Goal: Information Seeking & Learning: Learn about a topic

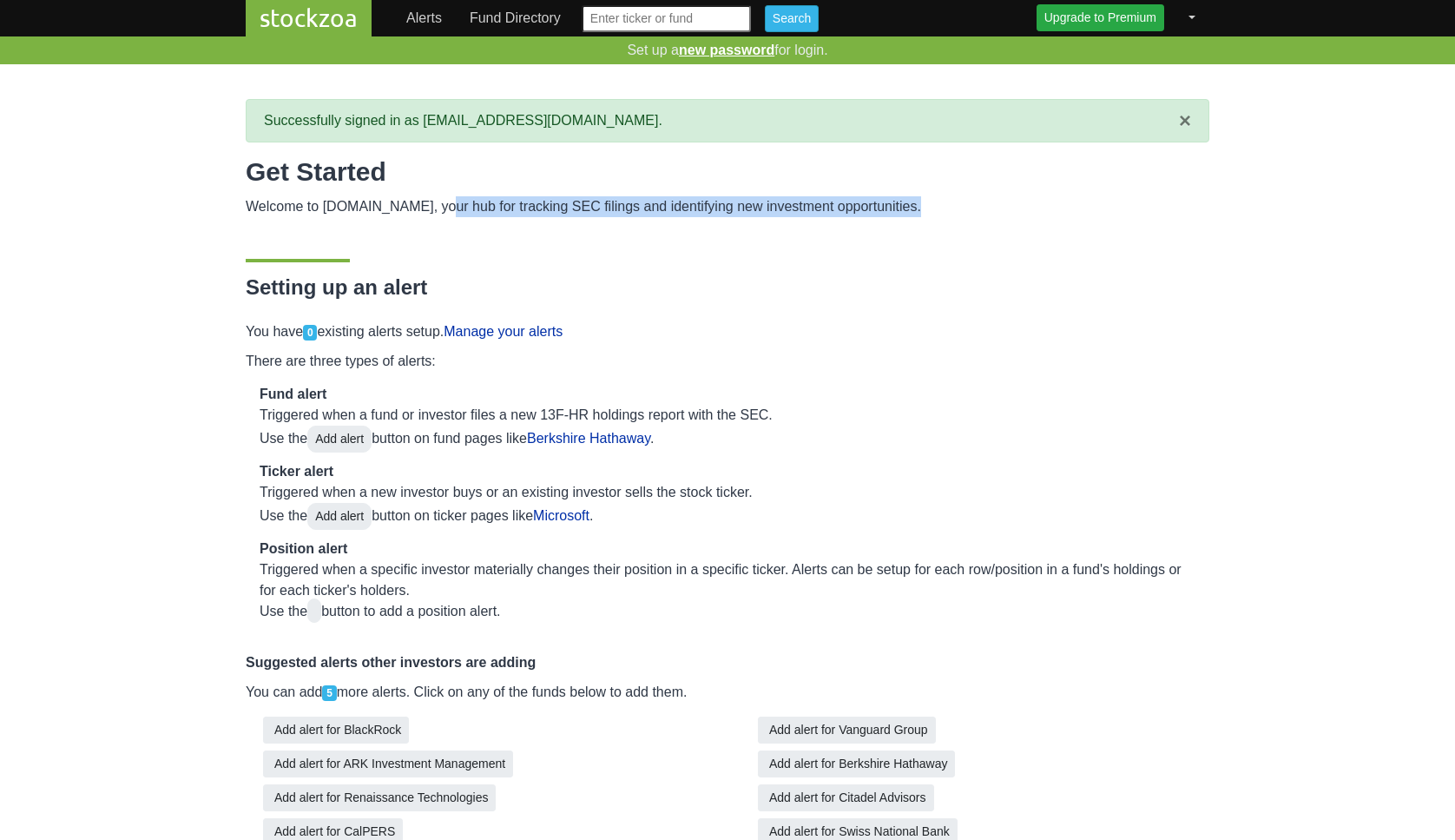
drag, startPoint x: 427, startPoint y: 211, endPoint x: 875, endPoint y: 217, distance: 448.0
click at [875, 217] on div "Get Started Welcome to [DOMAIN_NAME], your hub for tracking SEC filings and ide…" at bounding box center [727, 611] width 964 height 910
click at [1123, 14] on link "Upgrade to Premium" at bounding box center [1100, 17] width 128 height 27
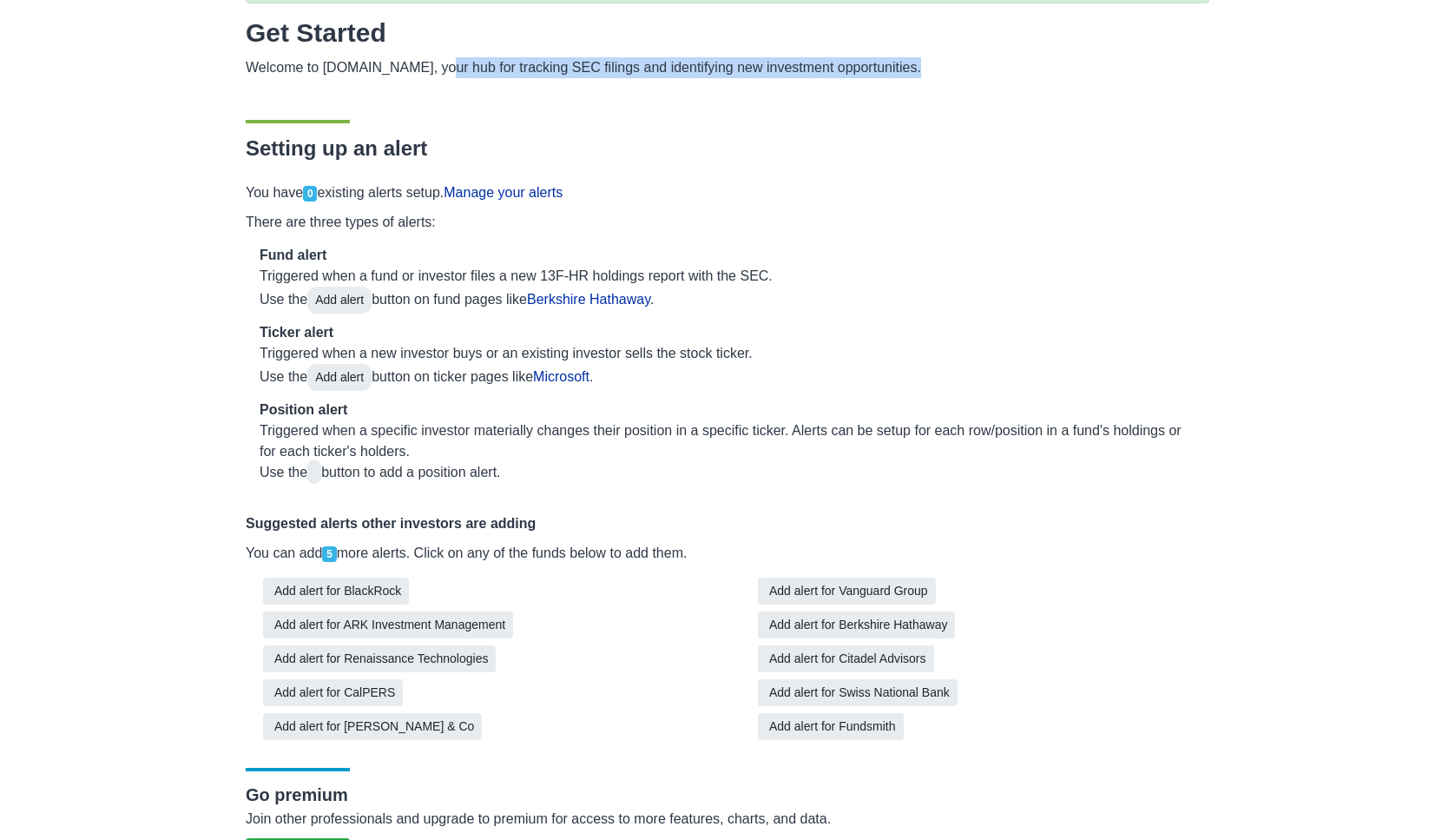
scroll to position [162, 0]
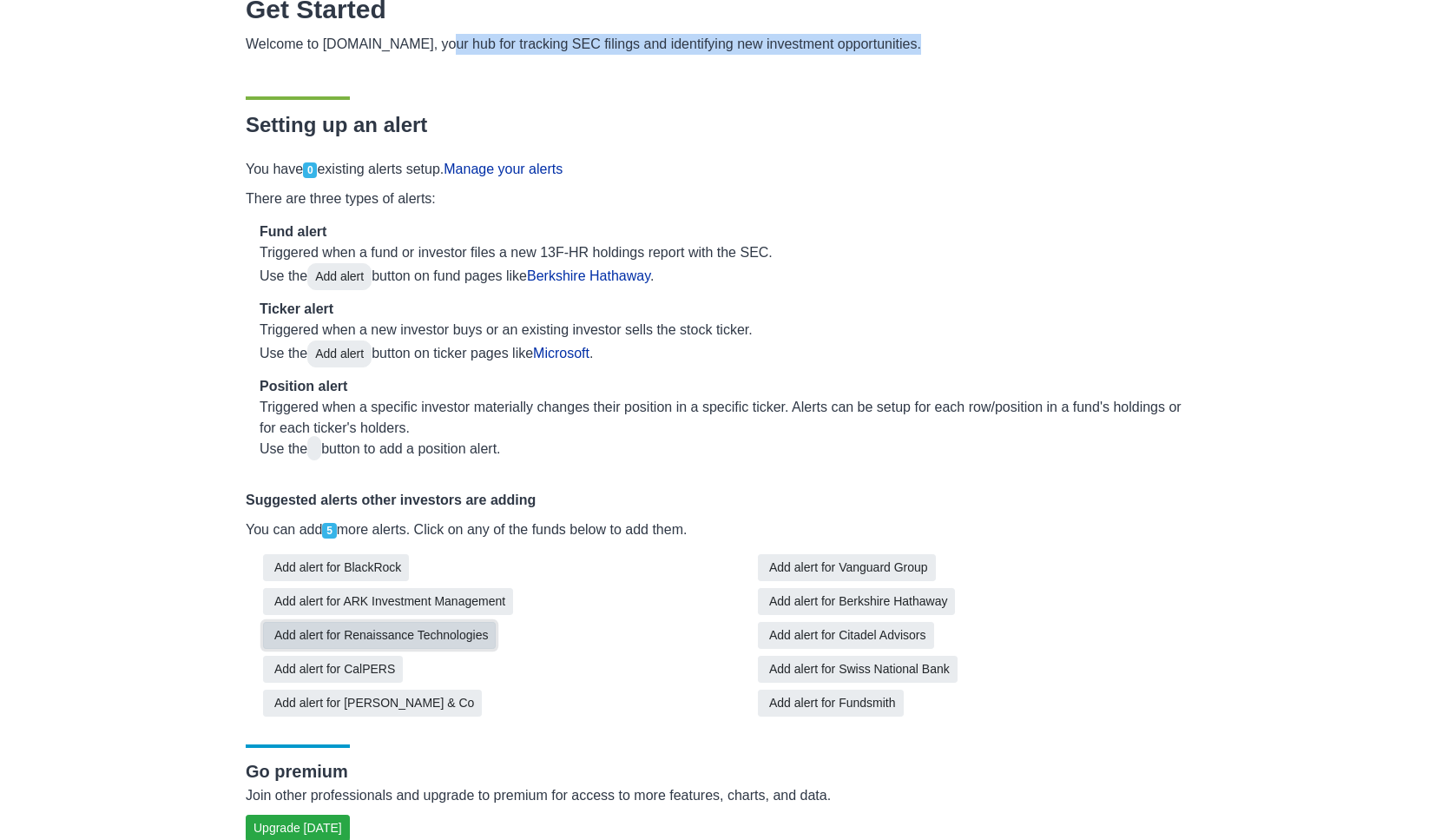
click at [467, 632] on button "Add alert for Renaissance Technologies" at bounding box center [379, 635] width 233 height 27
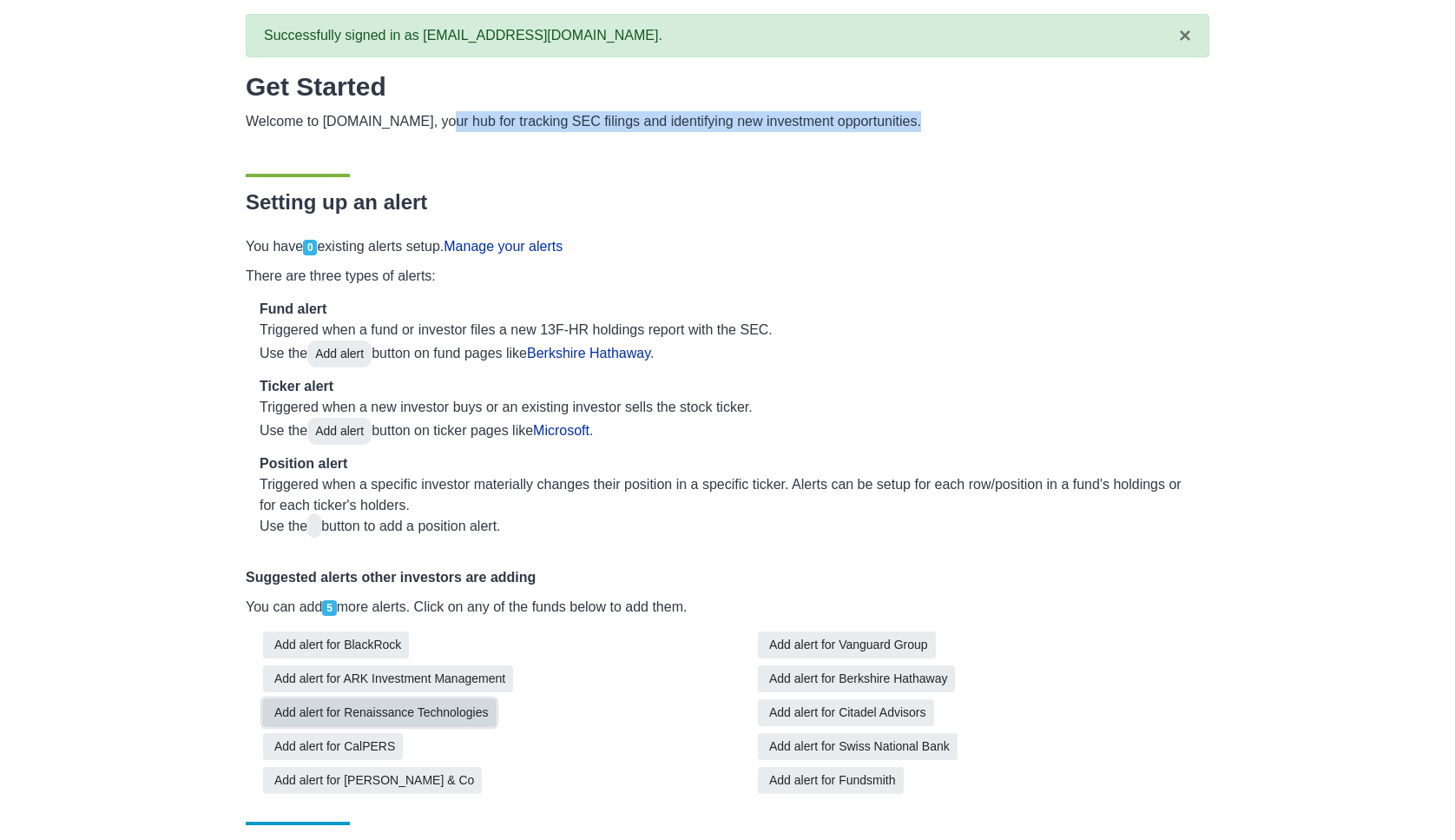
scroll to position [0, 0]
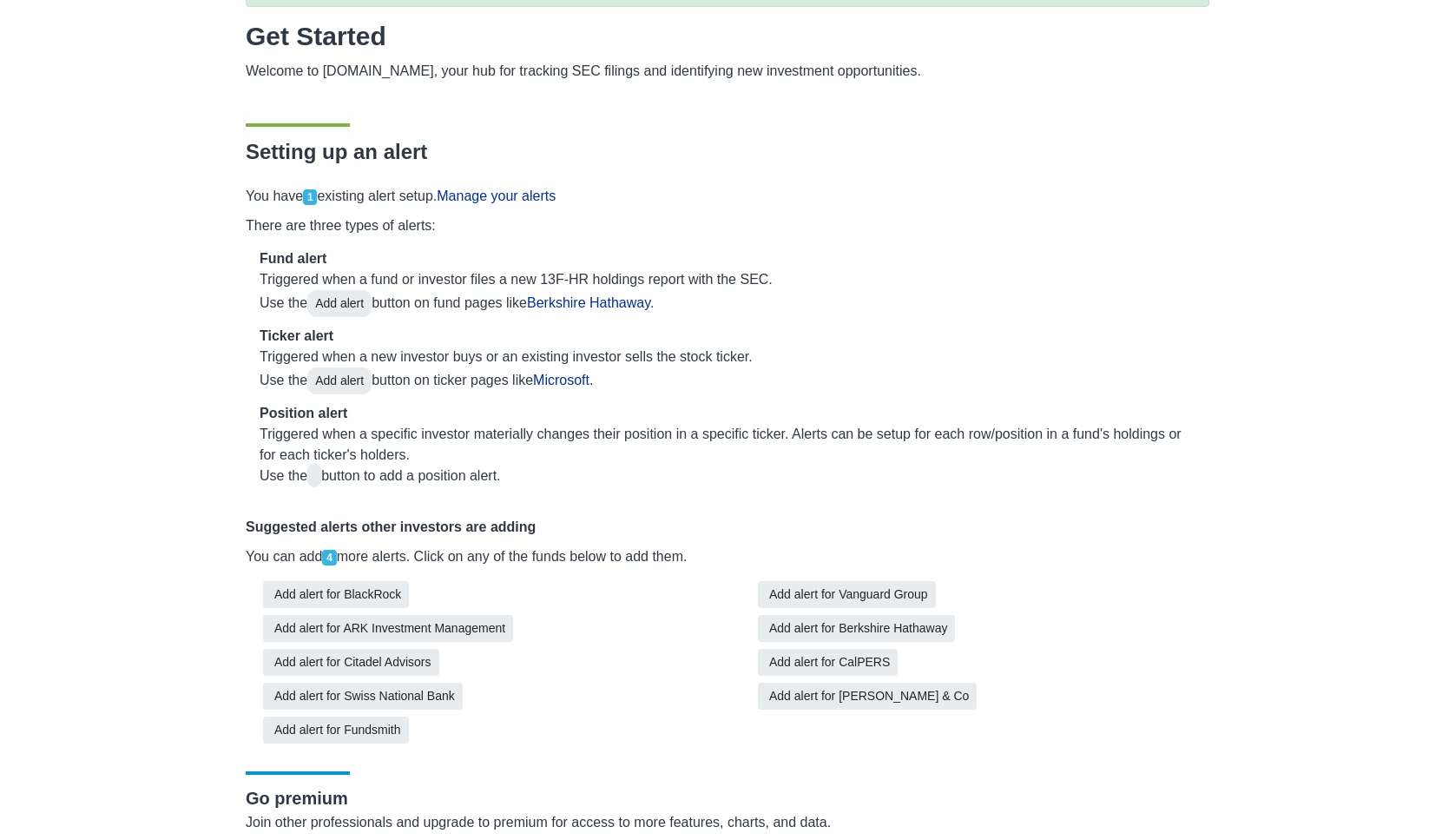
scroll to position [148, 0]
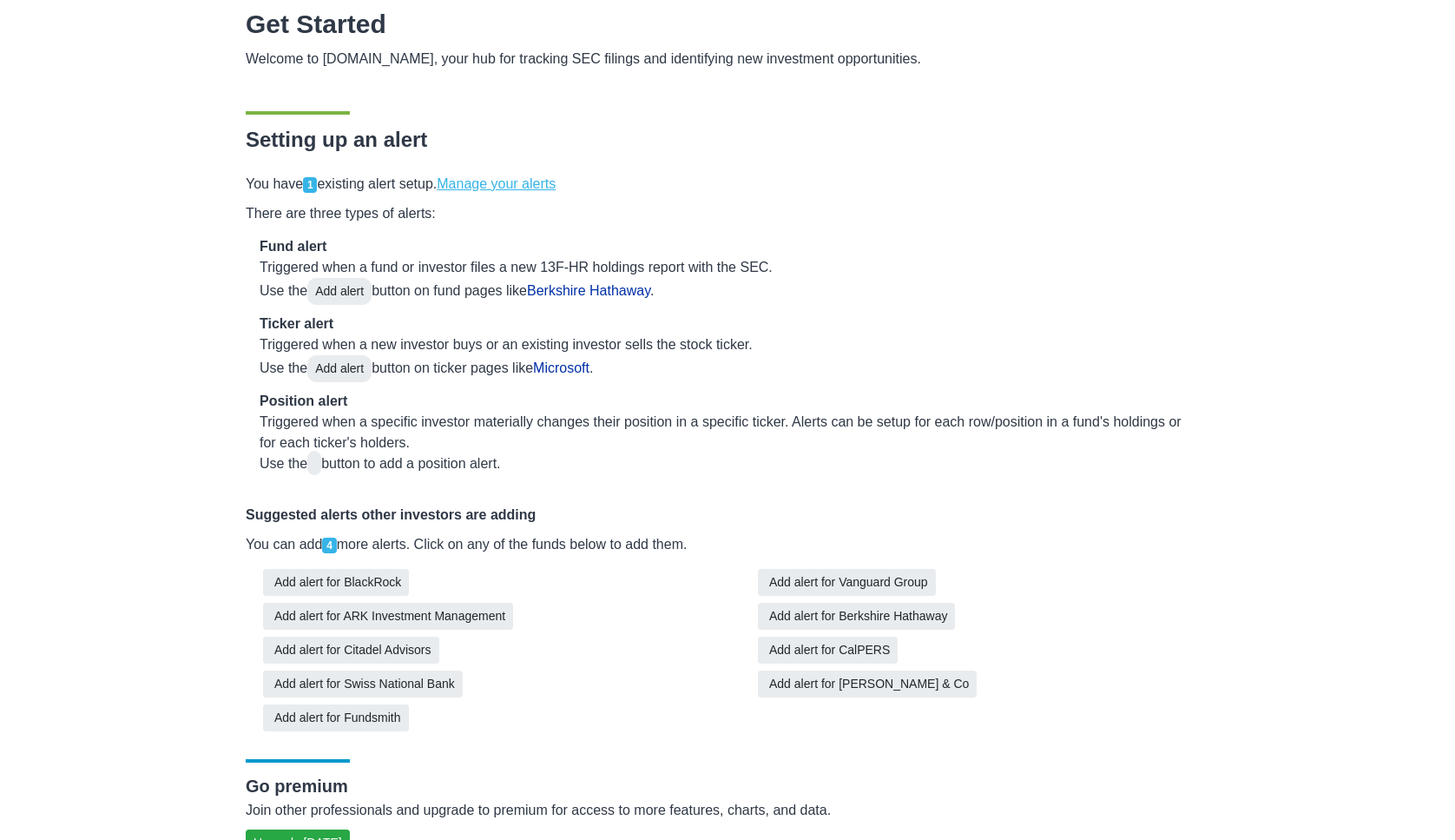
click at [545, 186] on link "Manage your alerts" at bounding box center [496, 183] width 119 height 14
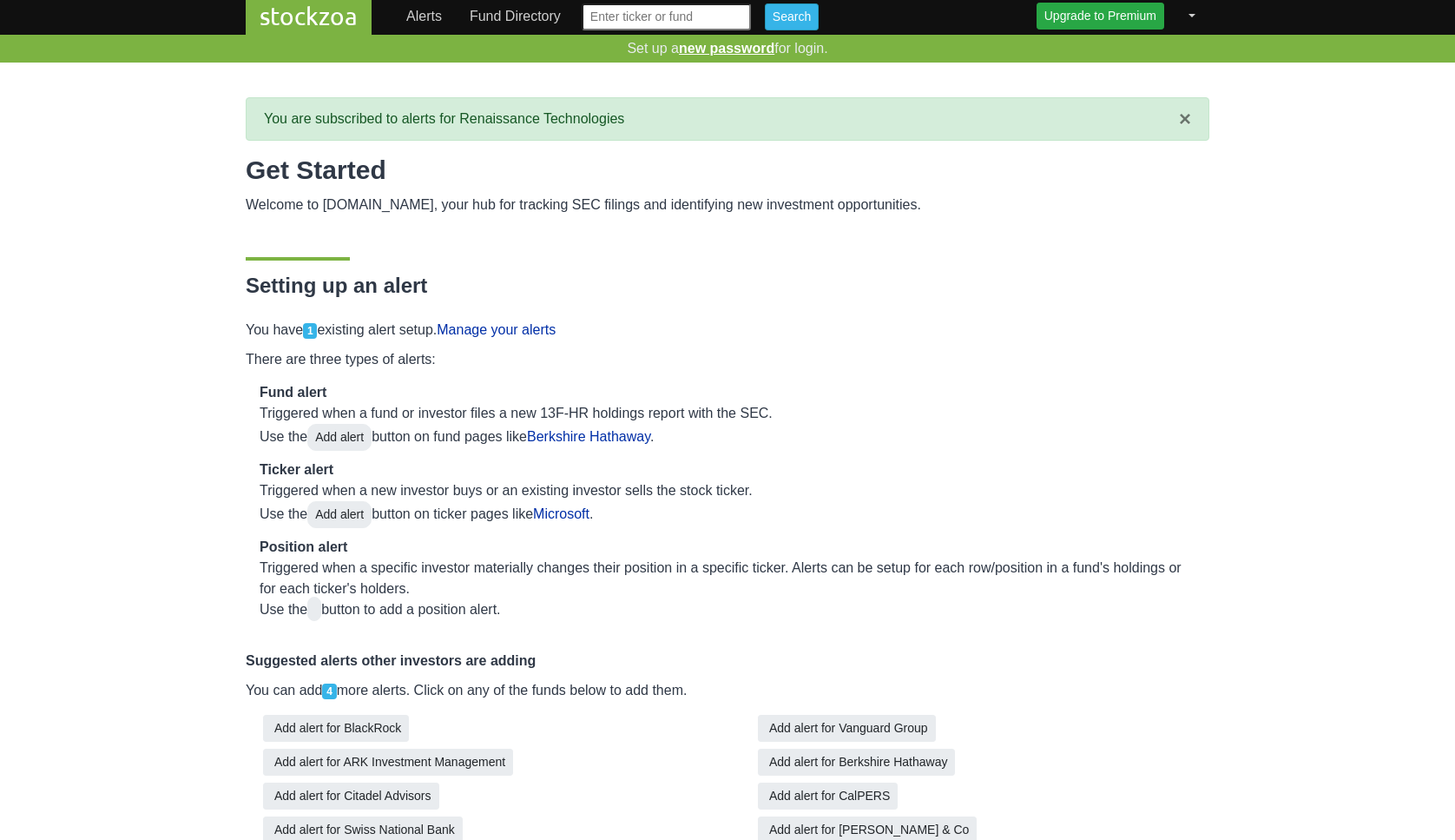
scroll to position [0, 0]
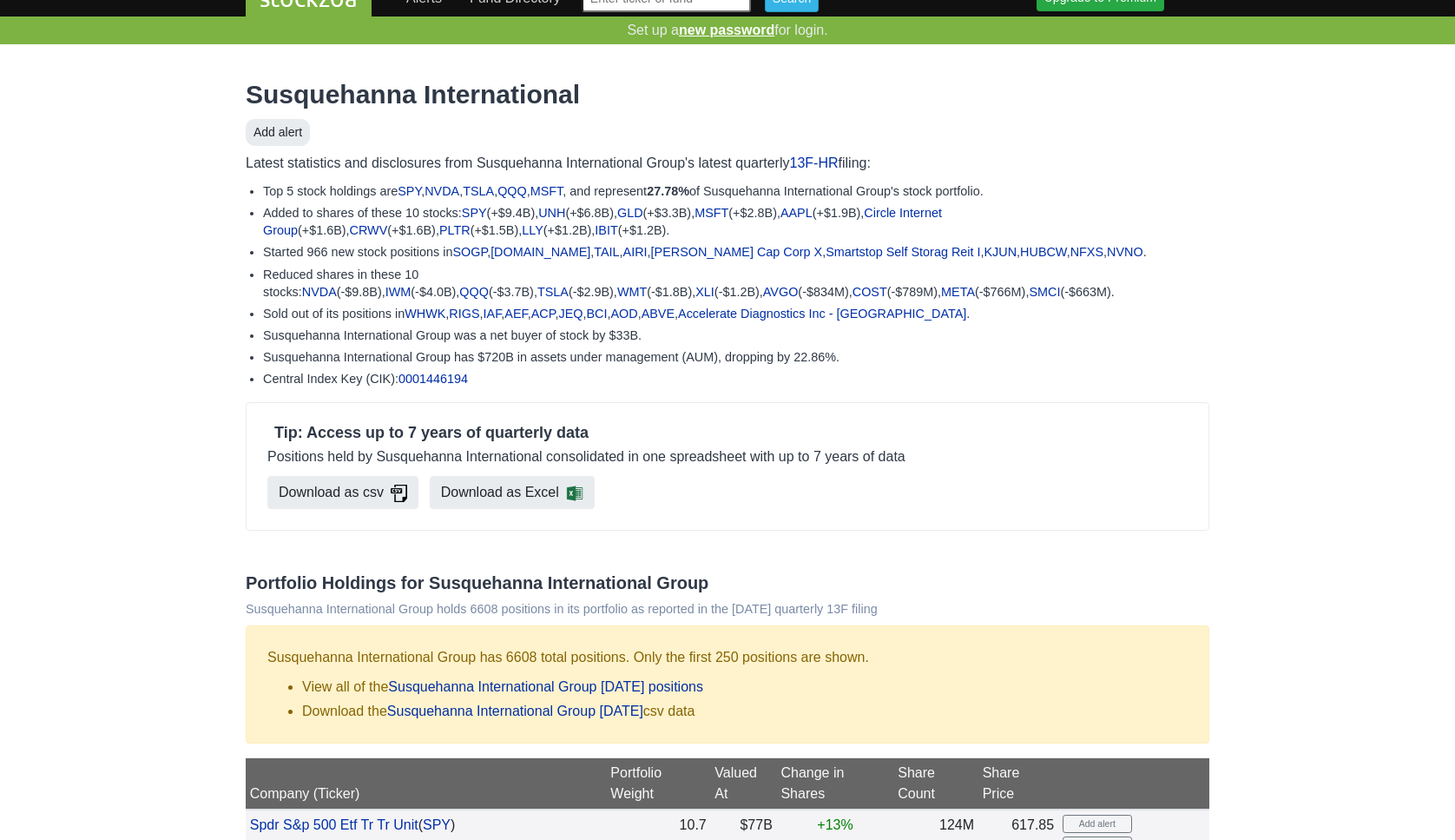
scroll to position [25, 0]
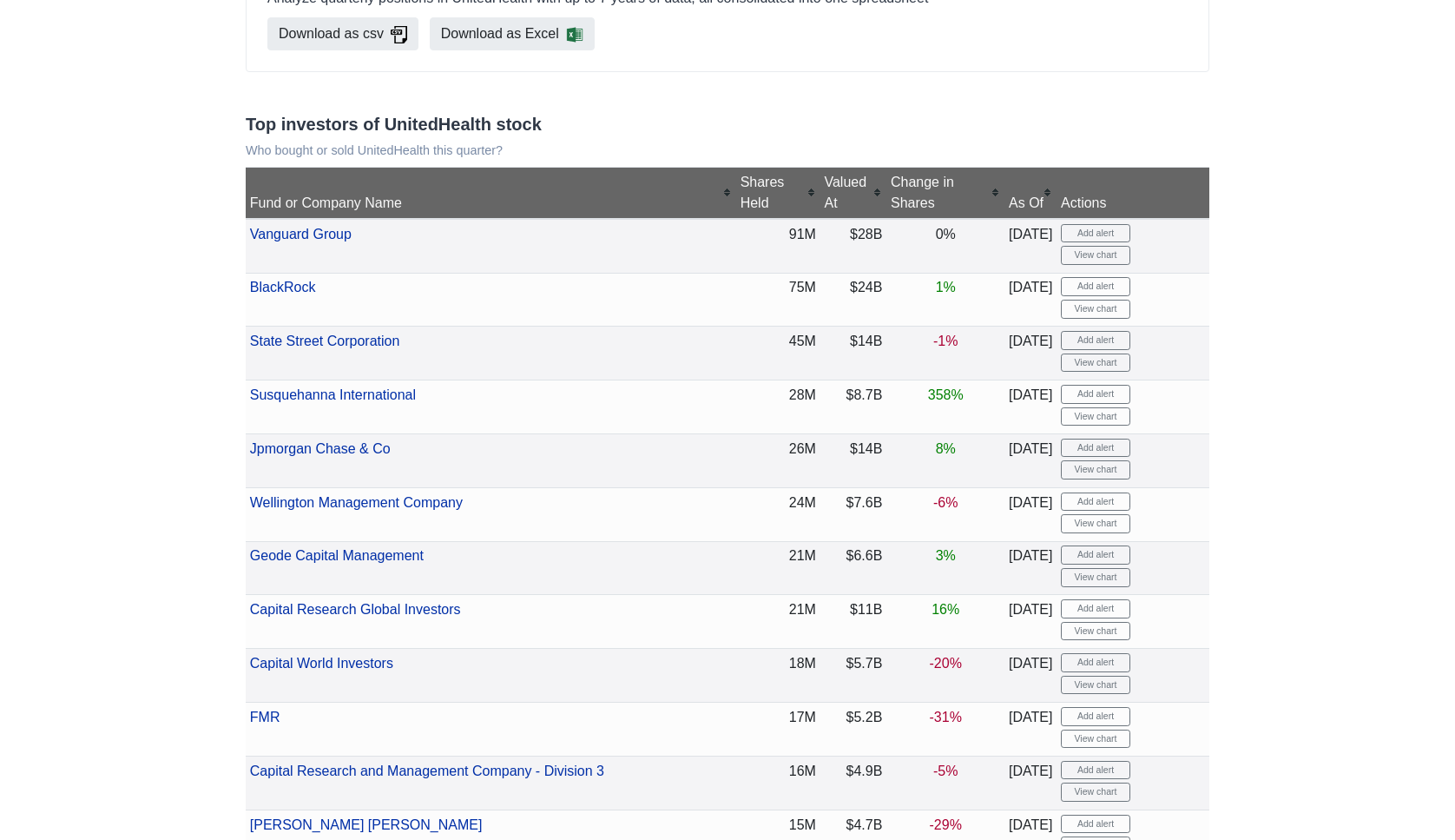
scroll to position [288, 0]
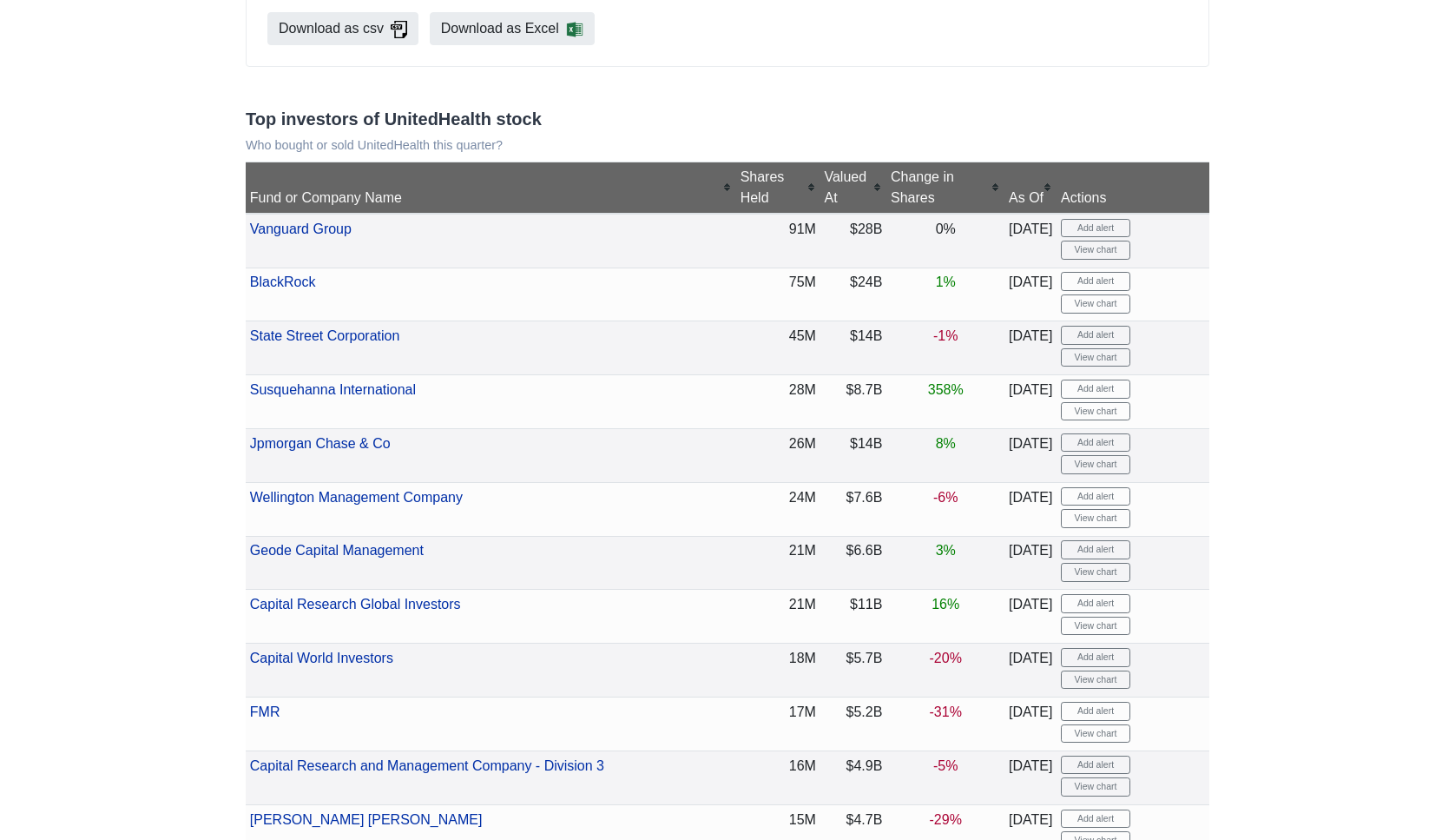
click at [902, 180] on div "Change in Shares" at bounding box center [946, 187] width 110 height 42
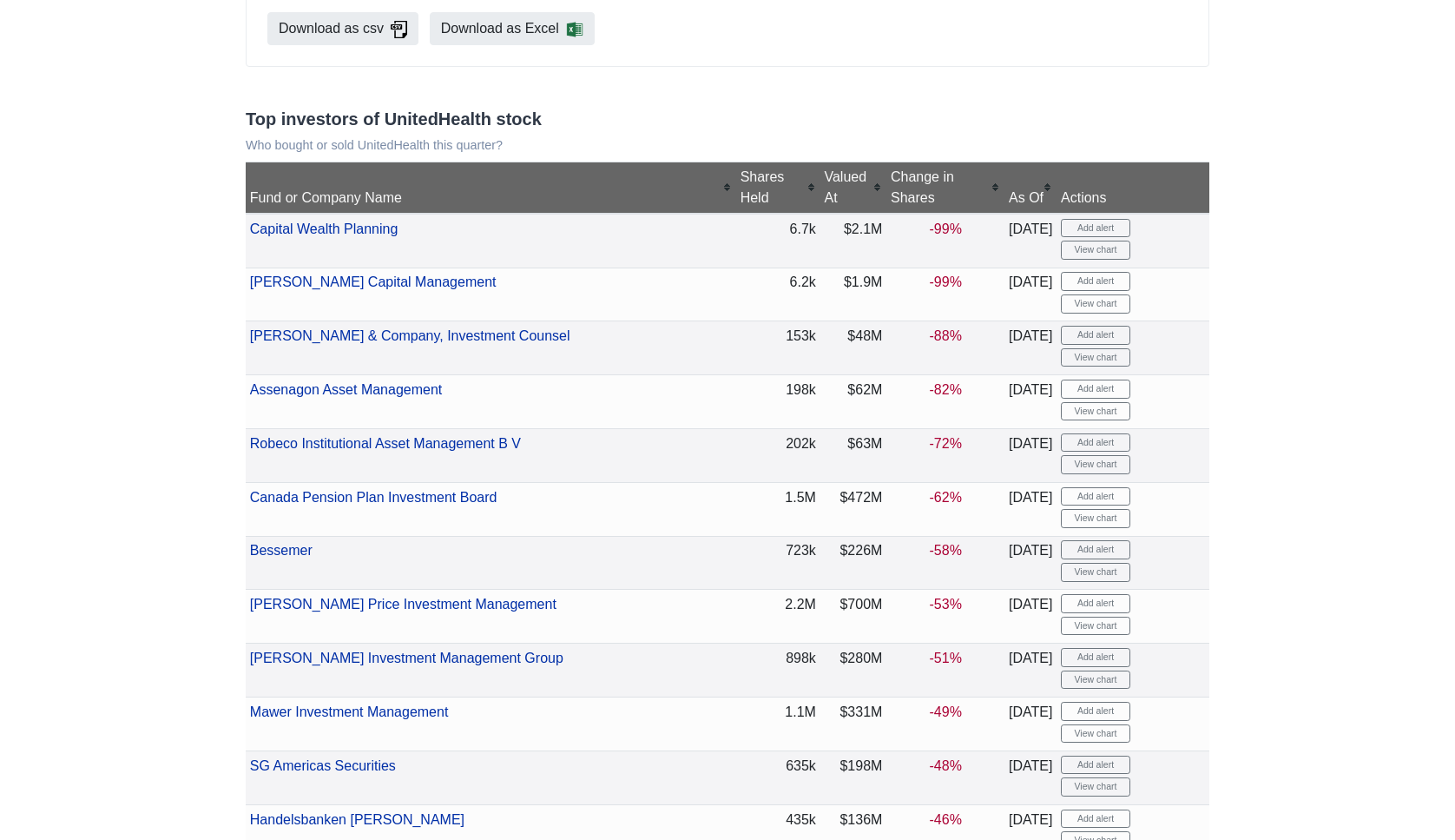
click at [902, 180] on div "Change in Shares" at bounding box center [946, 187] width 110 height 42
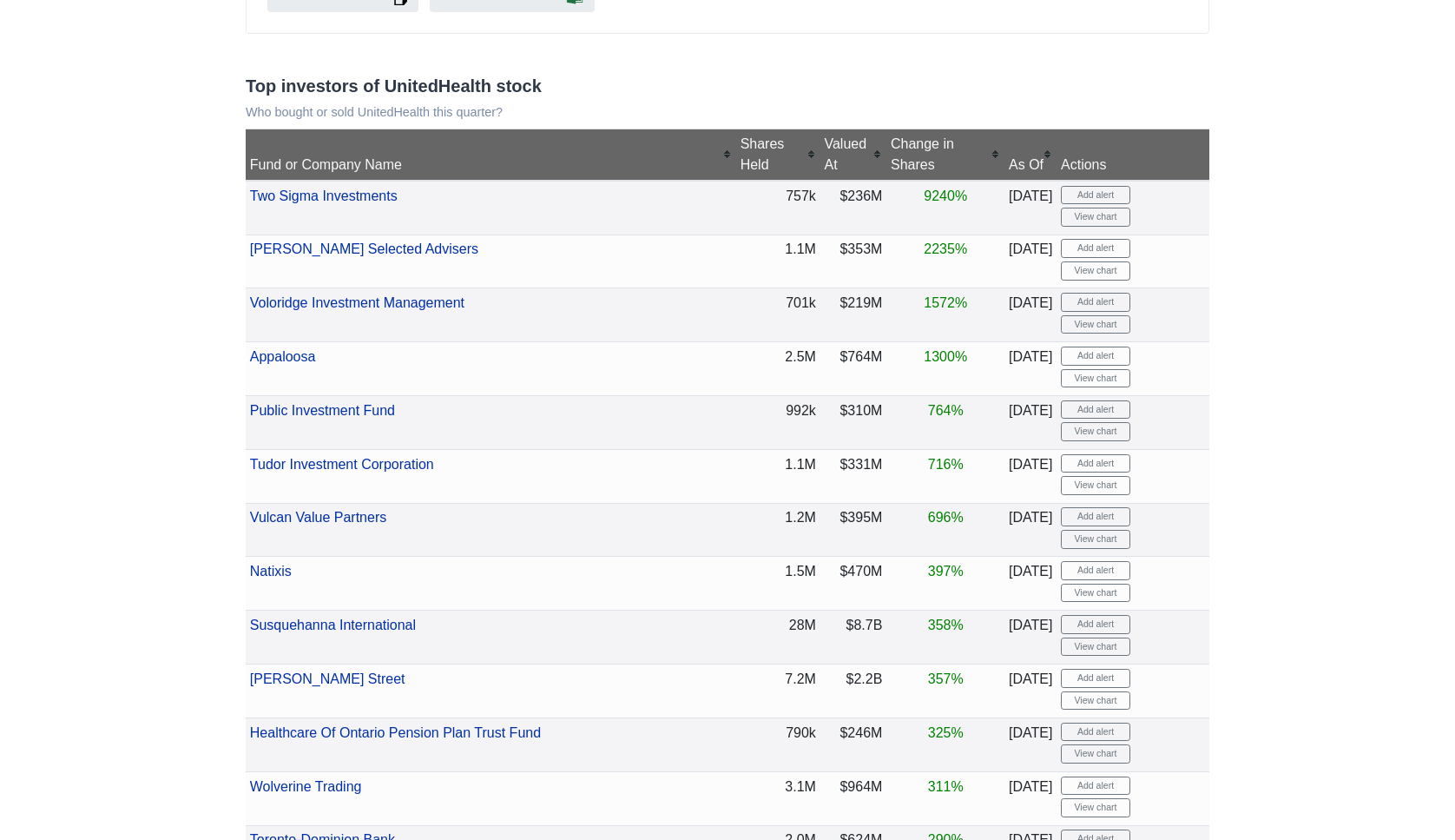
scroll to position [323, 0]
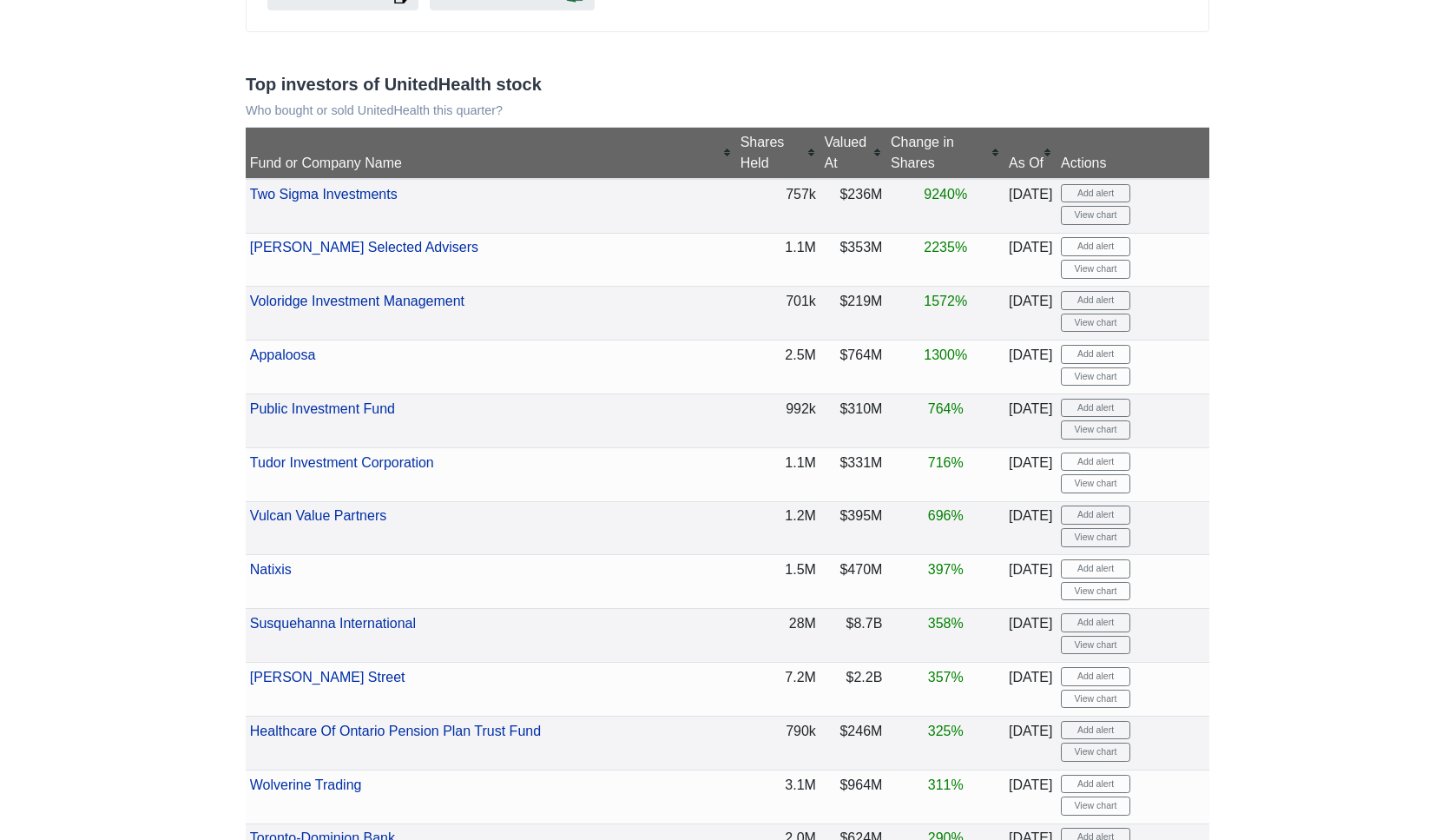
click at [741, 139] on div "Shares Held" at bounding box center [778, 153] width 75 height 42
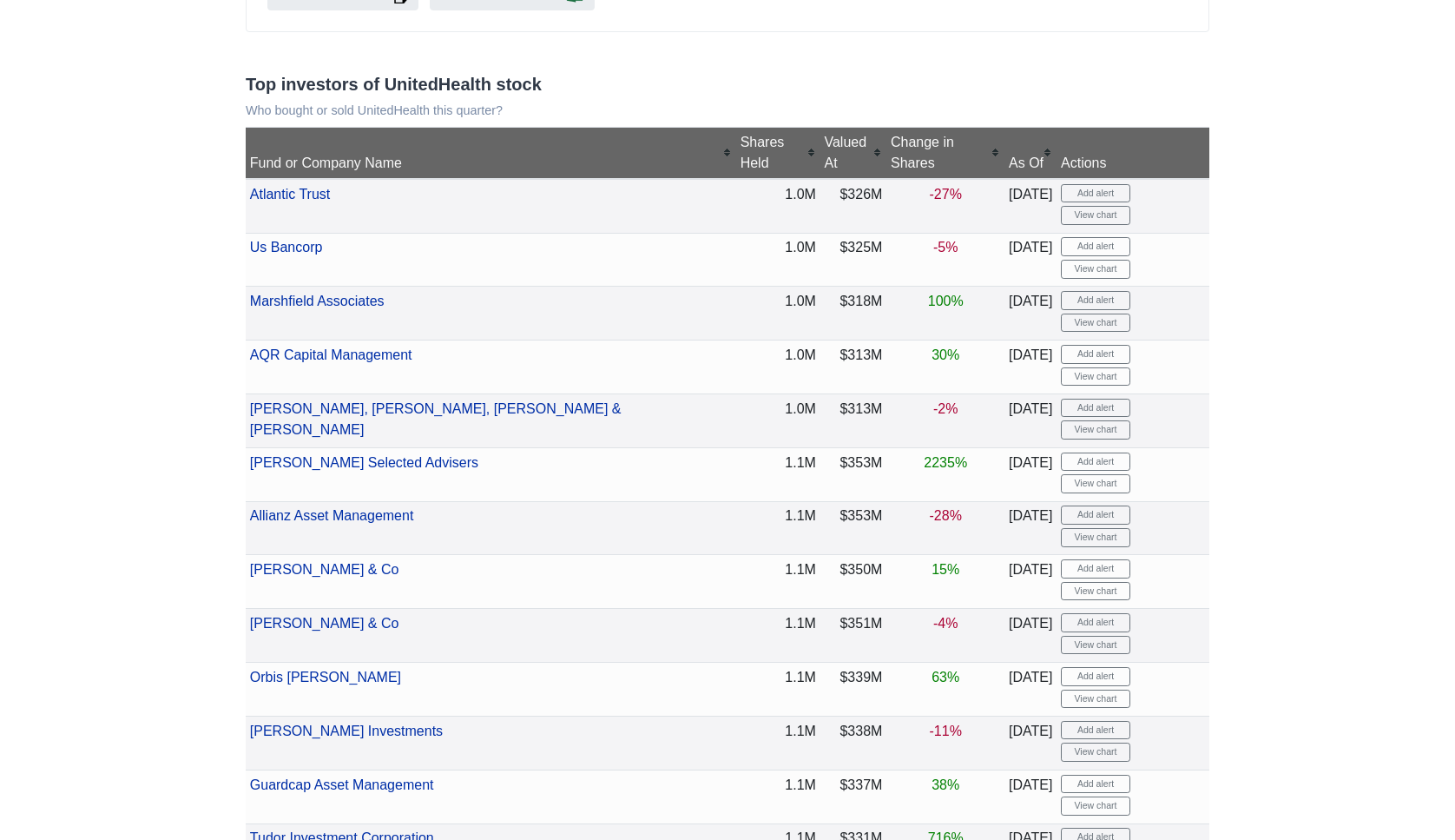
click at [741, 139] on div "Shares Held" at bounding box center [778, 153] width 75 height 42
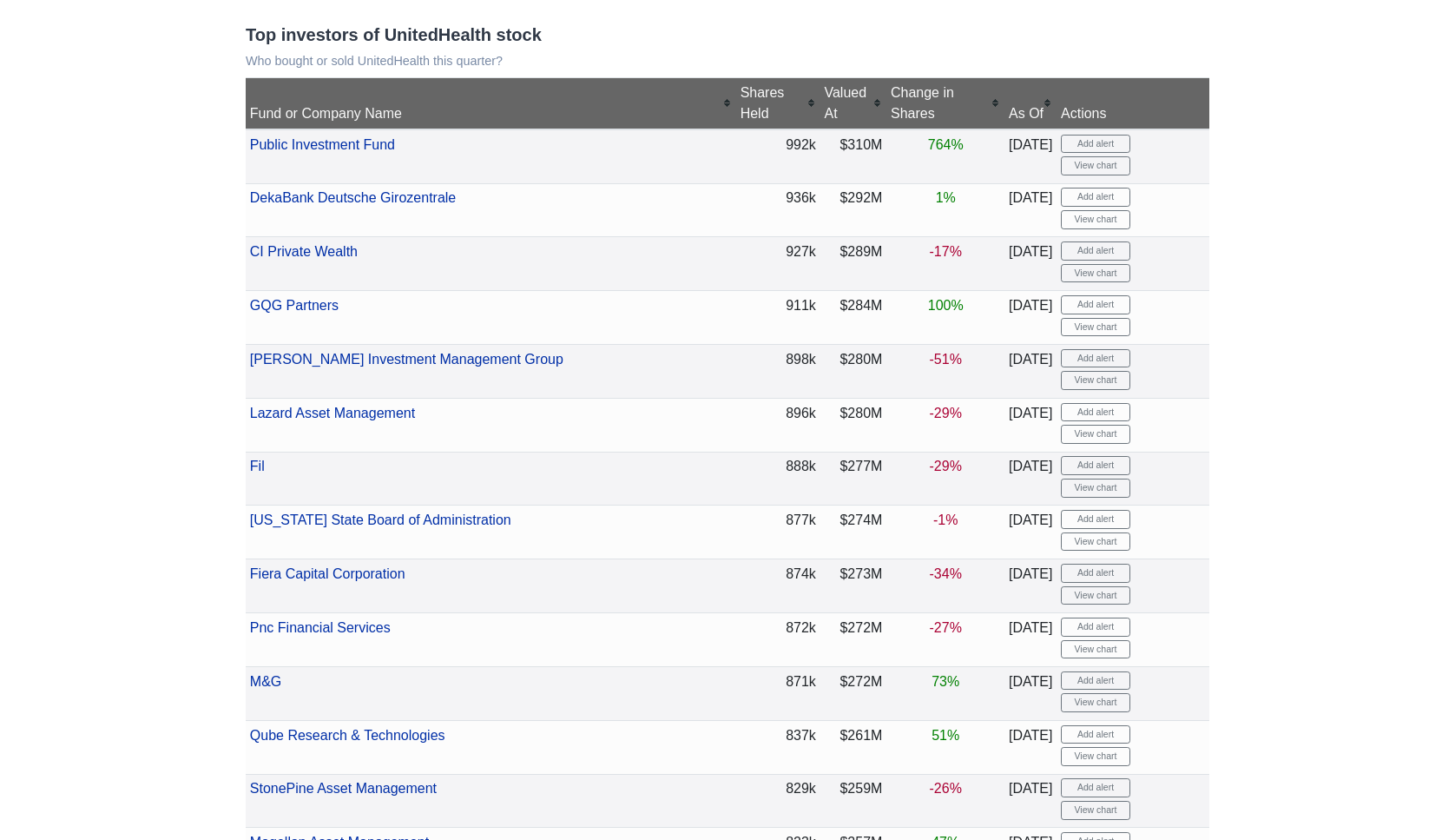
scroll to position [362, 0]
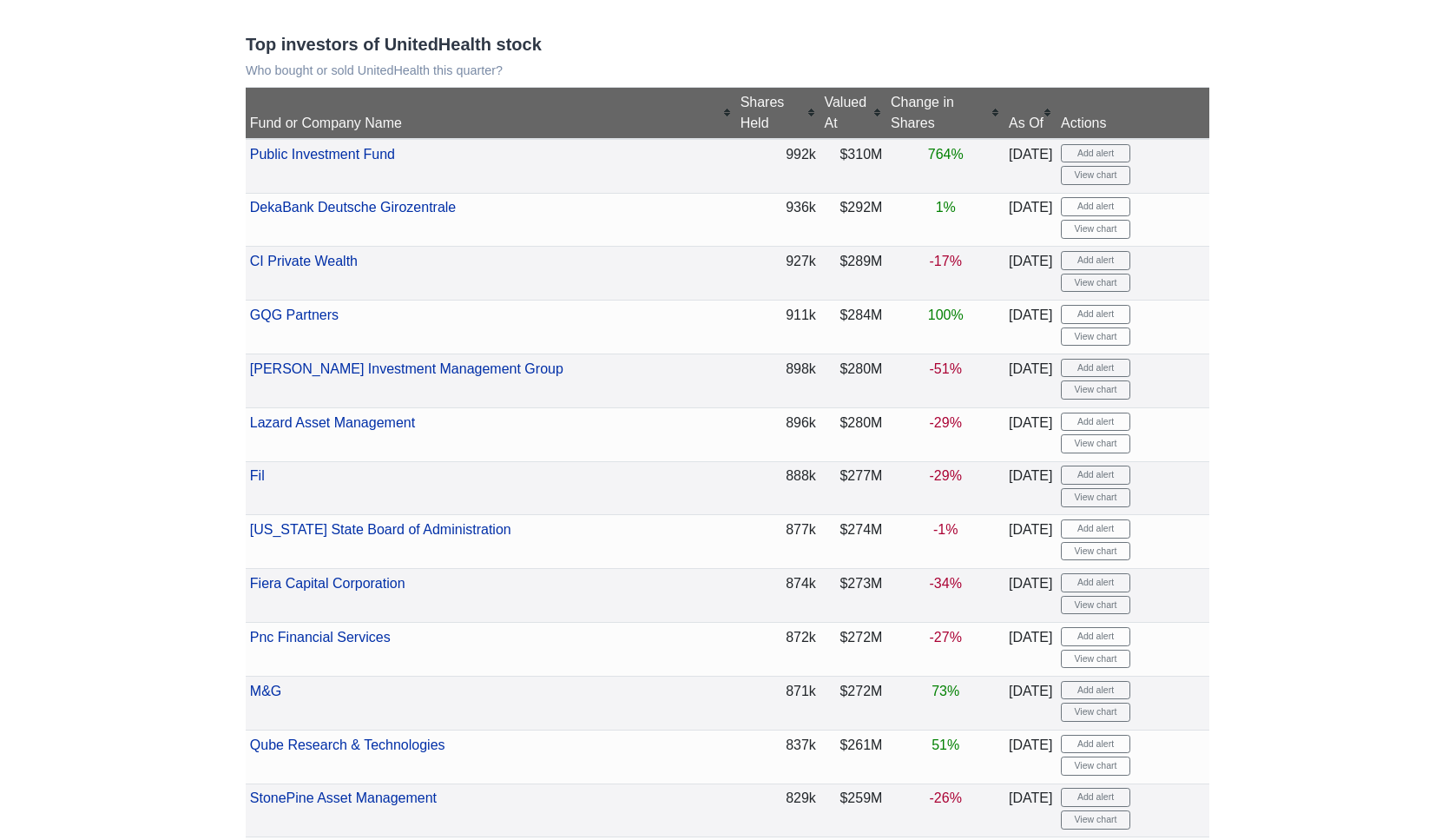
click at [824, 99] on div "Valued At" at bounding box center [853, 112] width 58 height 42
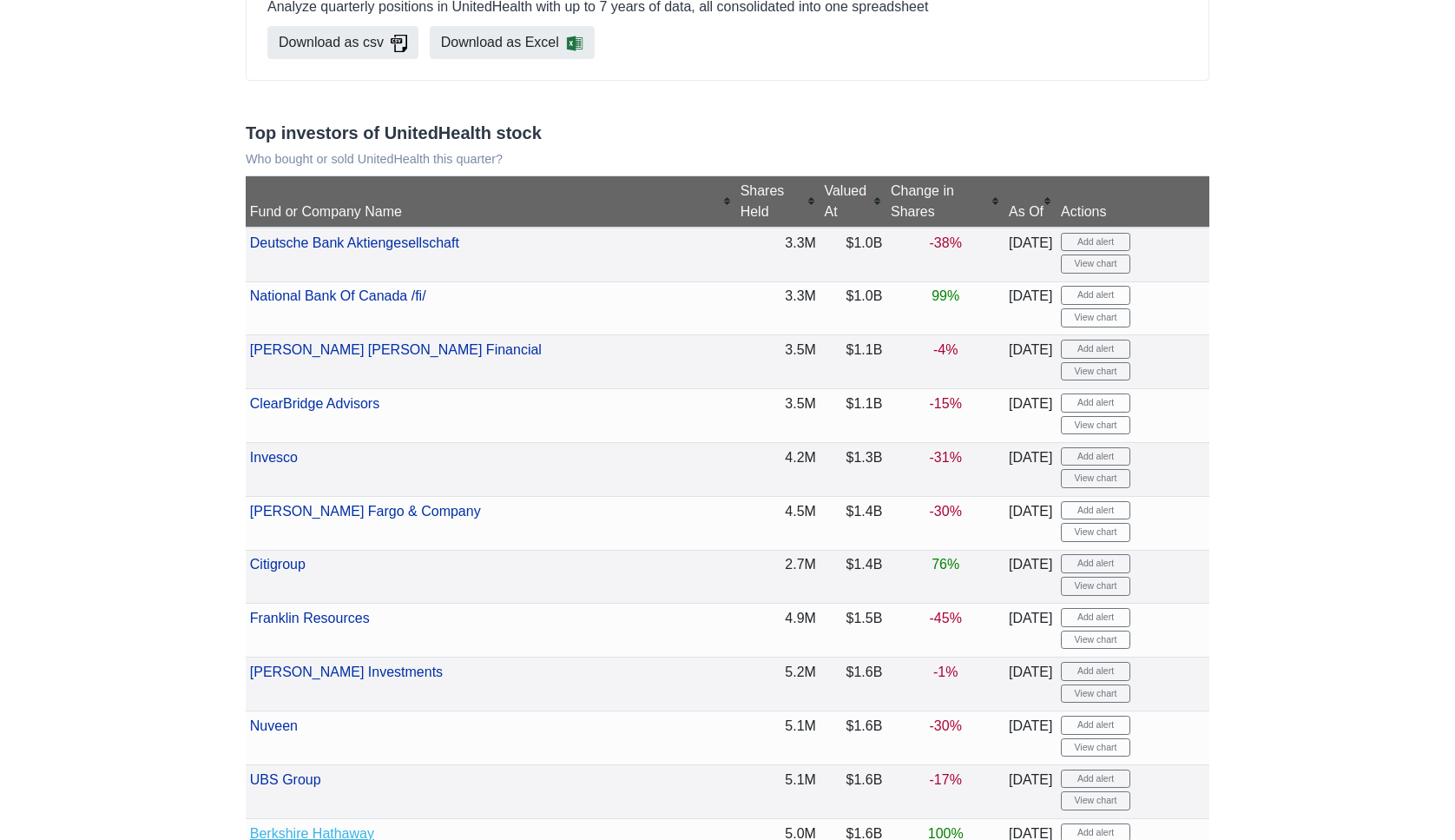
scroll to position [280, 0]
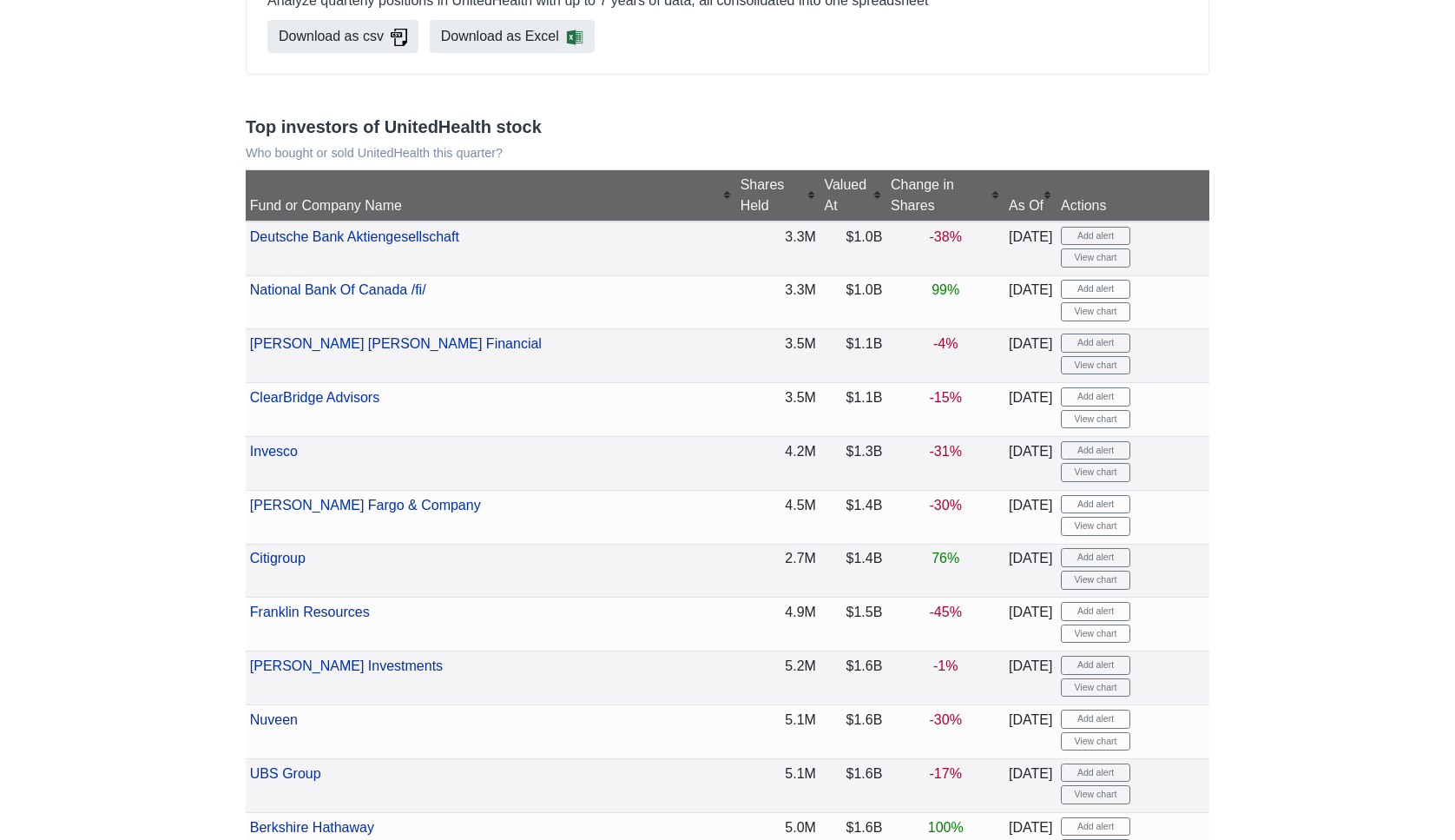
drag, startPoint x: 784, startPoint y: 563, endPoint x: 825, endPoint y: 563, distance: 41.0
click at [825, 812] on td "$1.6B" at bounding box center [854, 839] width 67 height 54
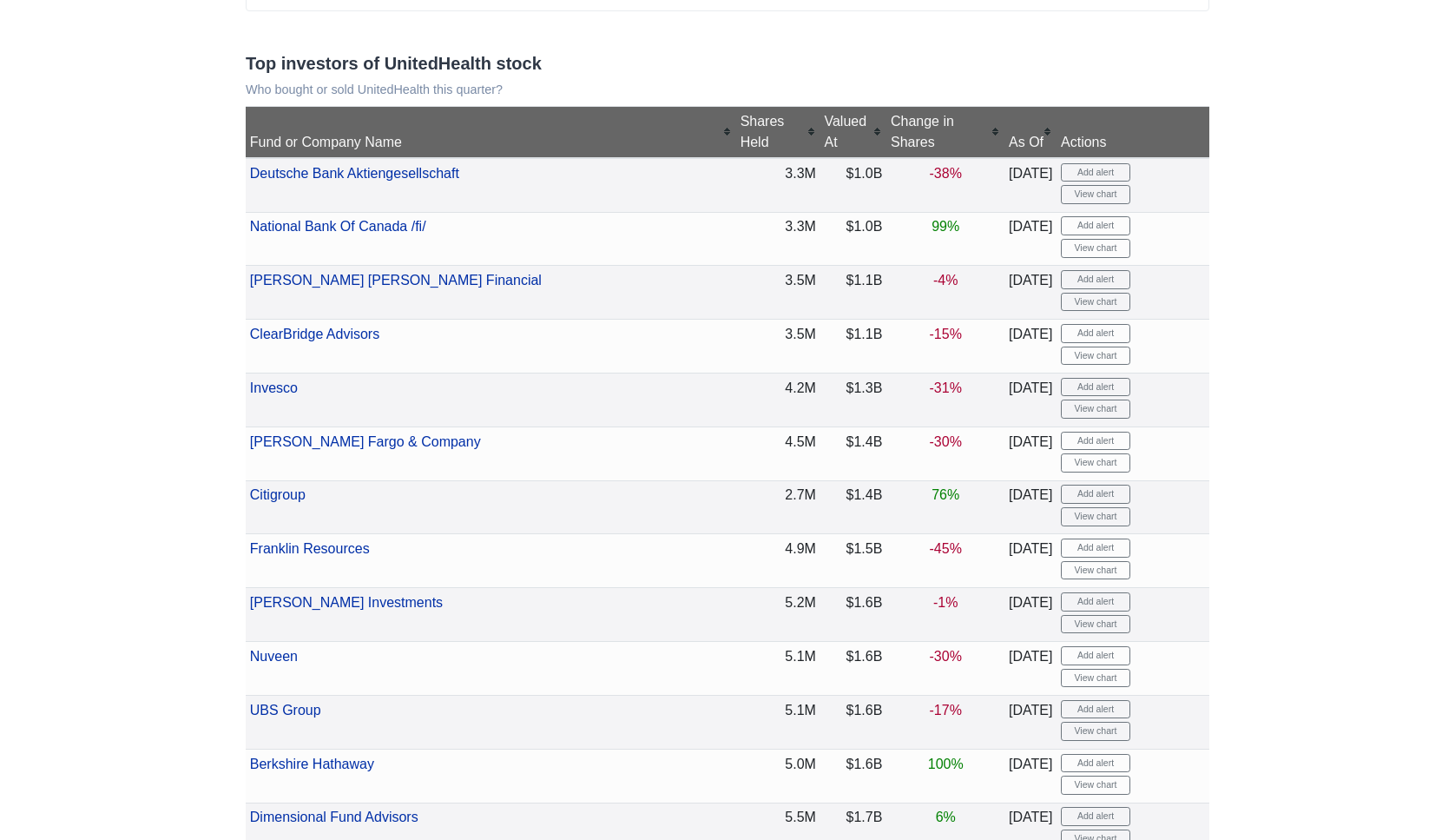
scroll to position [354, 0]
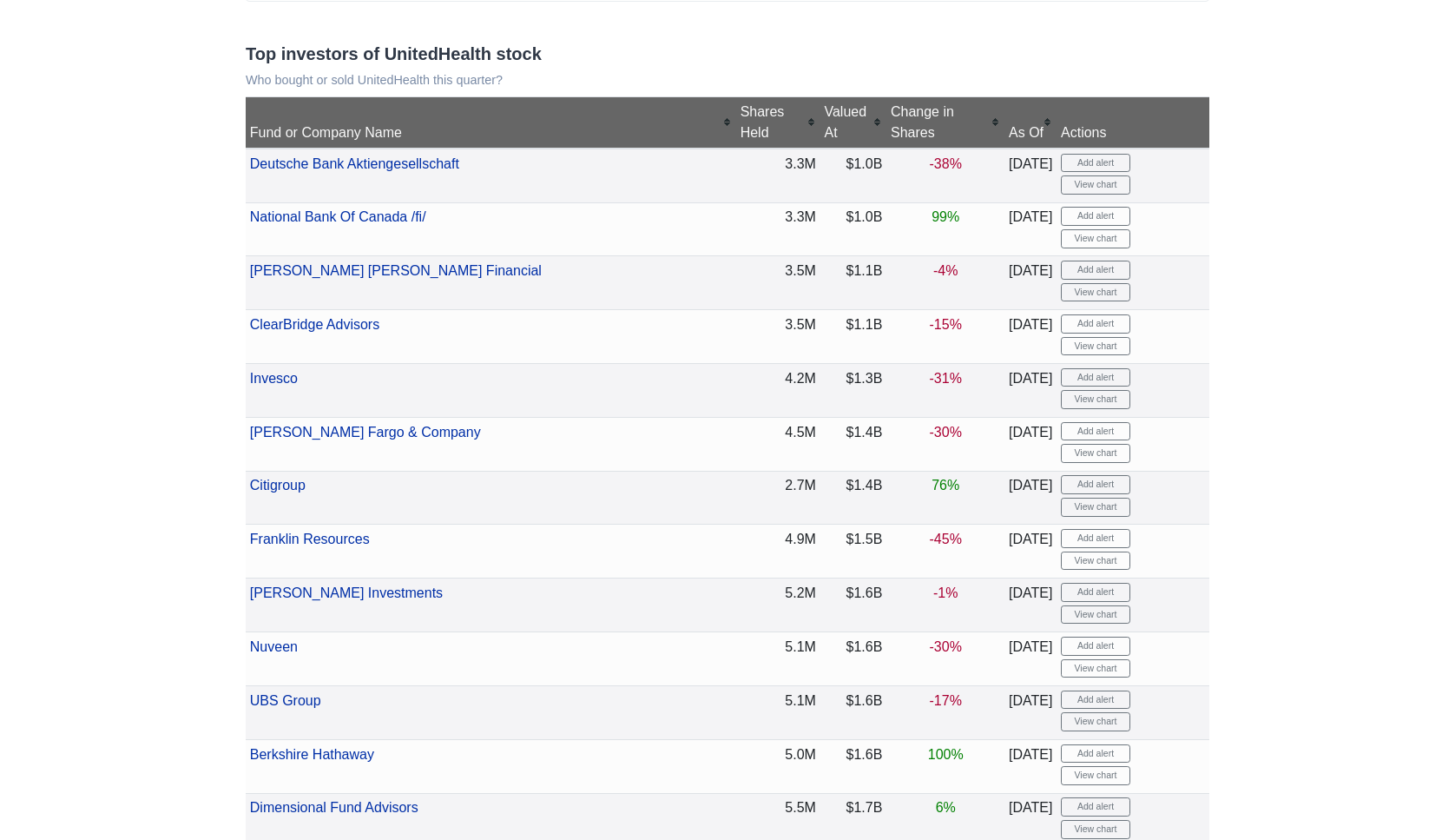
drag, startPoint x: 825, startPoint y: 176, endPoint x: 790, endPoint y: 176, distance: 35.0
click at [821, 202] on td "$1.0B" at bounding box center [854, 229] width 67 height 54
click at [821, 739] on td "$1.6B" at bounding box center [854, 766] width 67 height 54
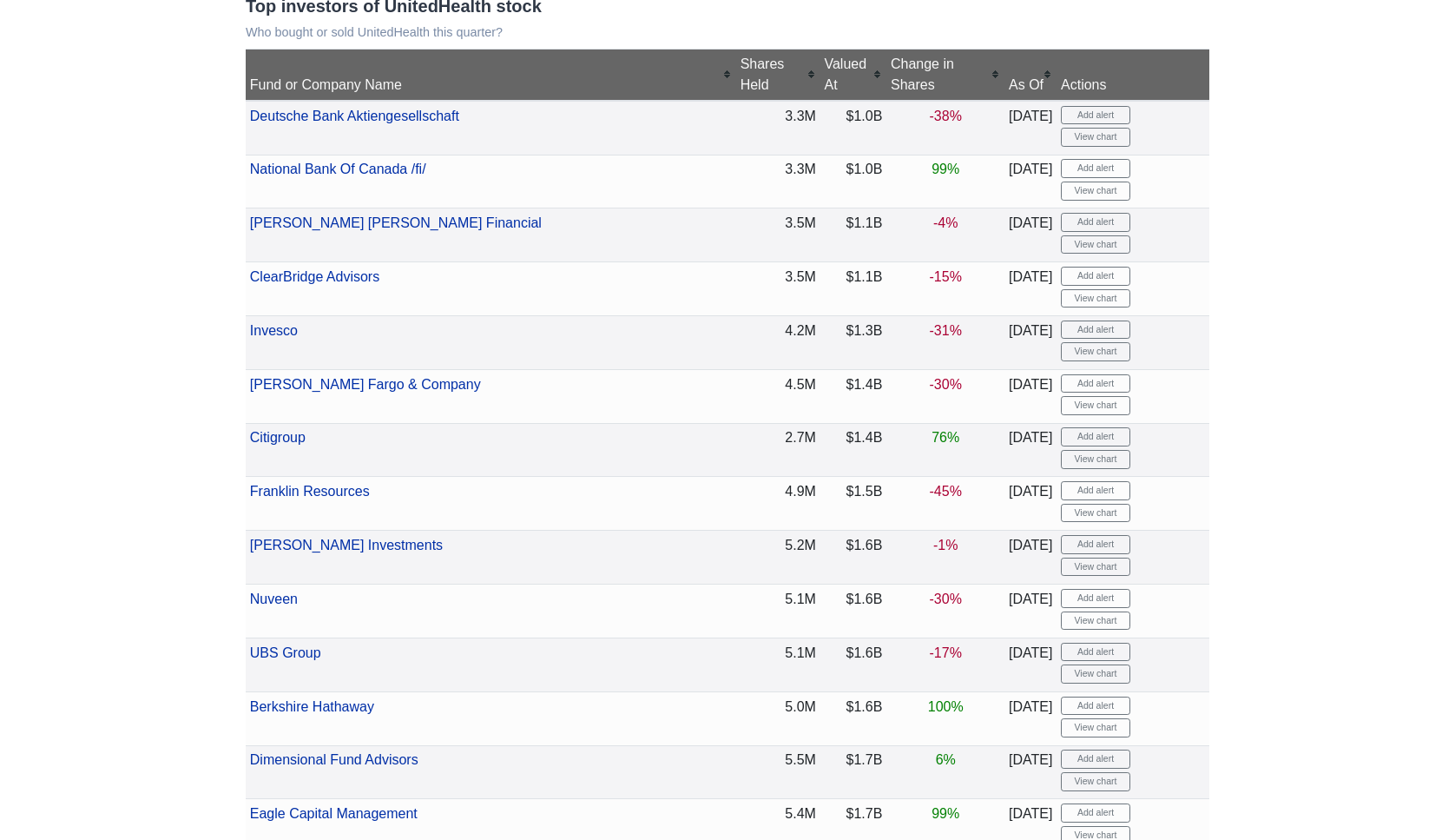
scroll to position [408, 0]
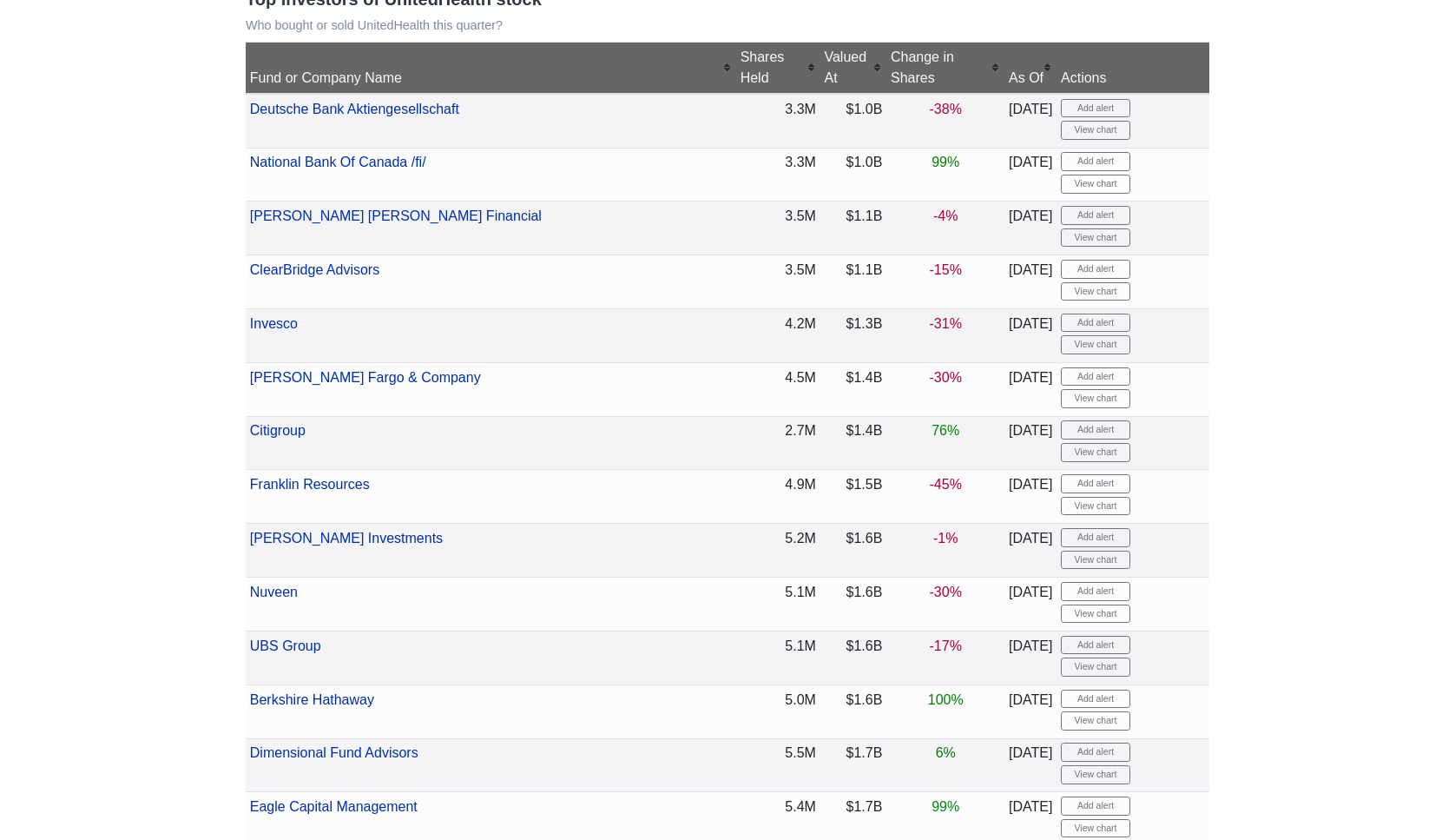
click at [741, 52] on div "Shares Held" at bounding box center [778, 68] width 75 height 42
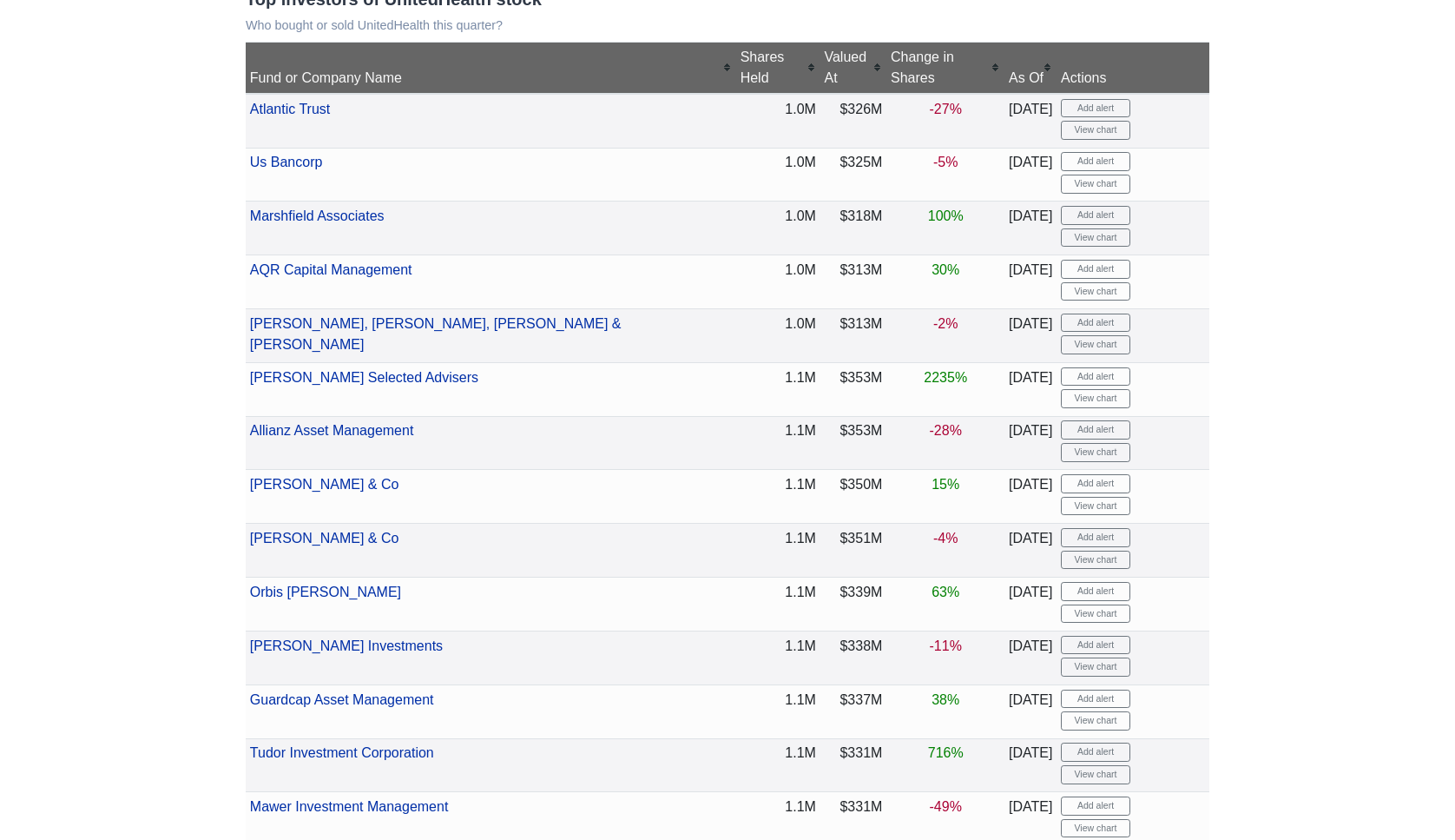
click at [741, 52] on div "Shares Held" at bounding box center [778, 68] width 75 height 42
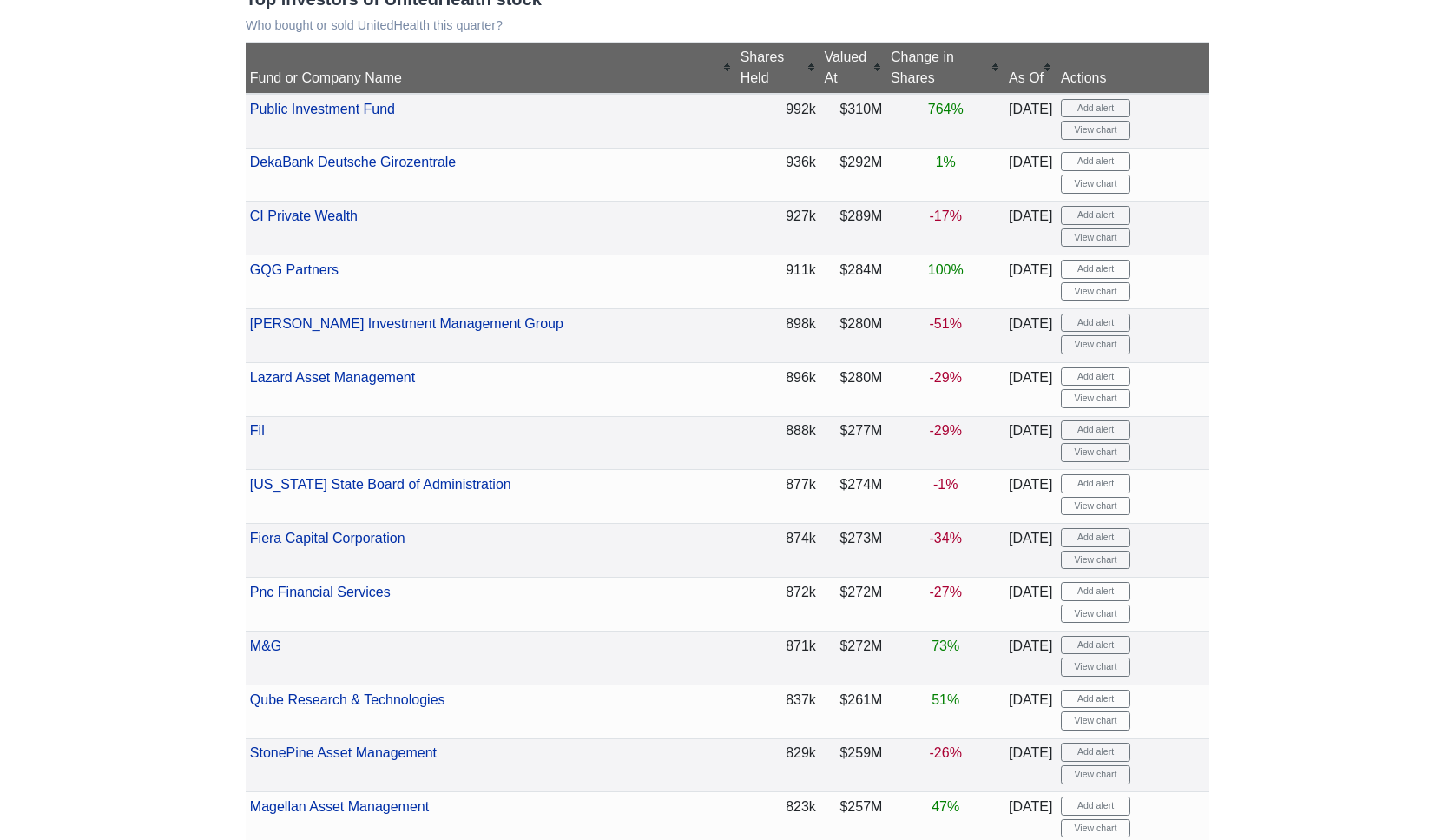
click at [741, 52] on div "Shares Held" at bounding box center [778, 68] width 75 height 42
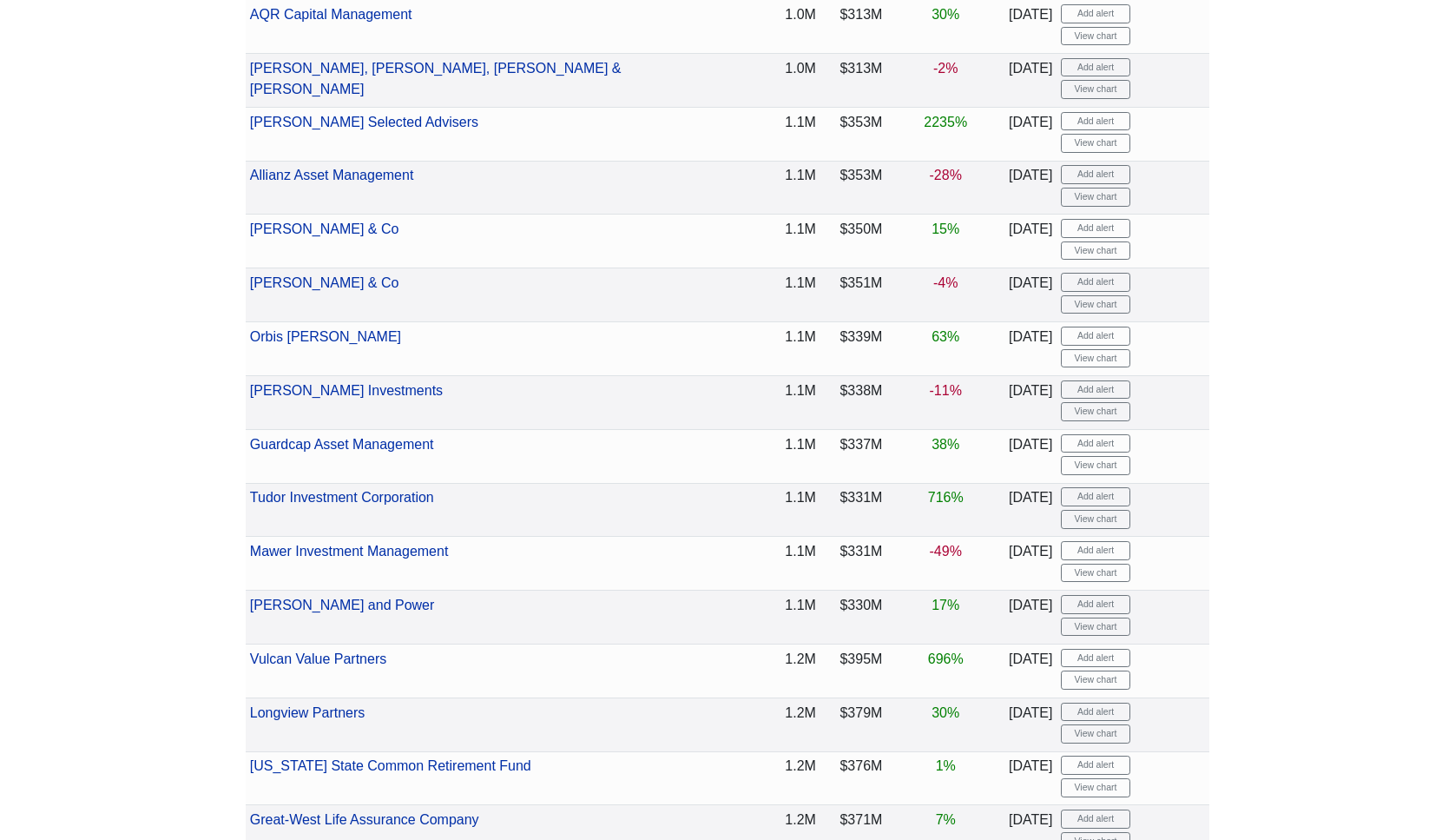
scroll to position [438, 0]
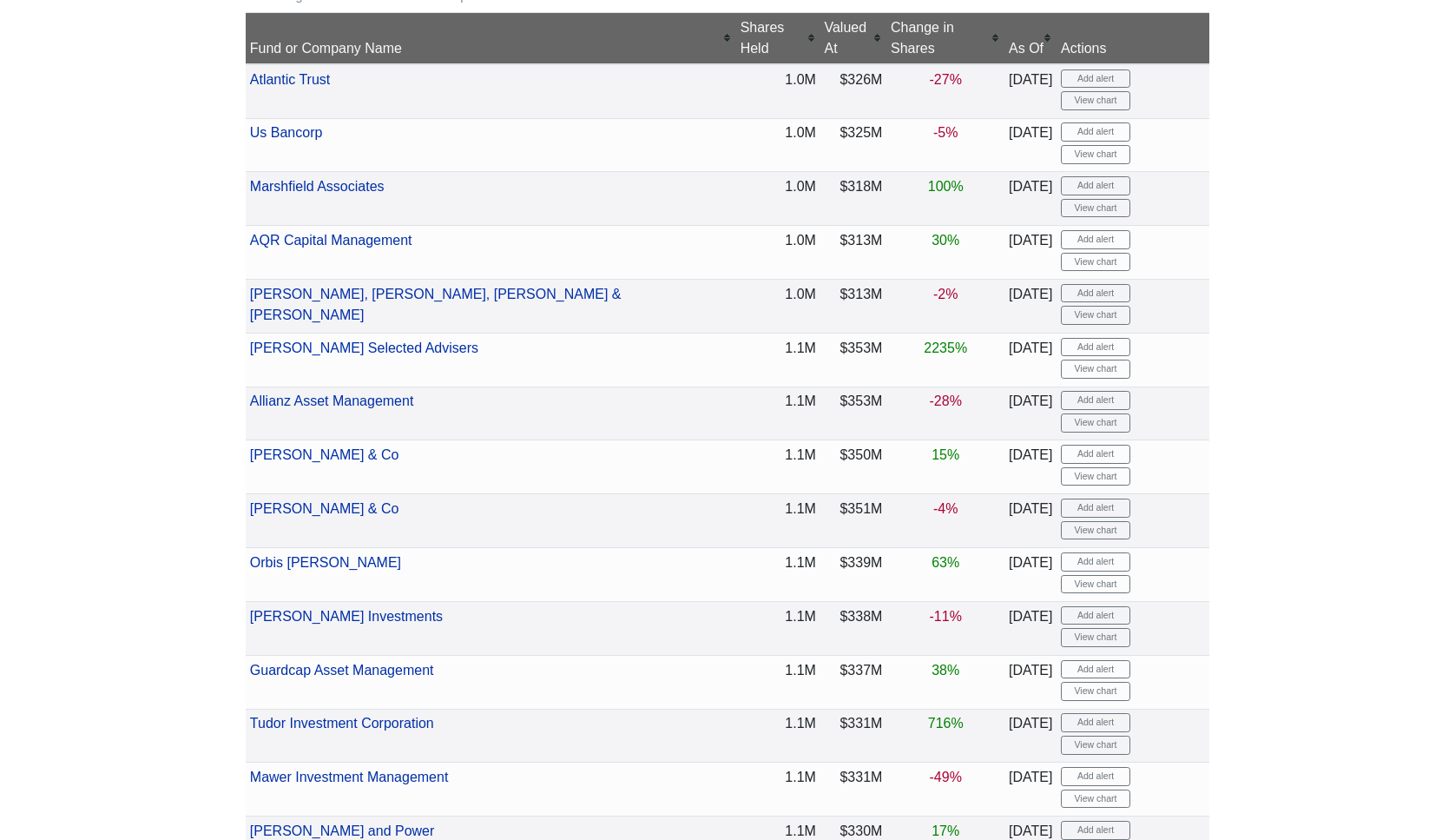
click at [824, 21] on div "Valued At" at bounding box center [853, 38] width 58 height 42
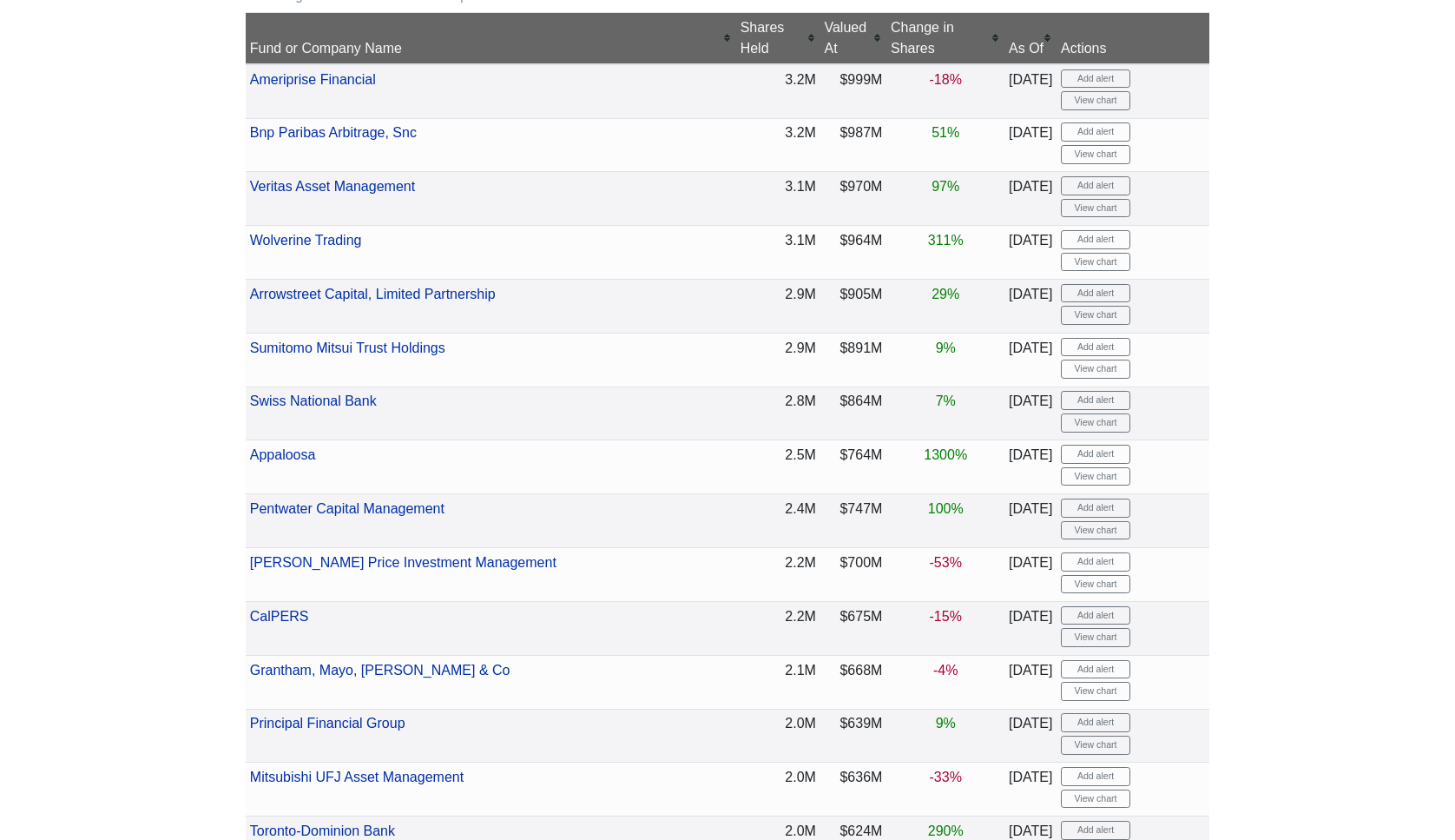
click at [824, 21] on div "Valued At" at bounding box center [853, 38] width 58 height 42
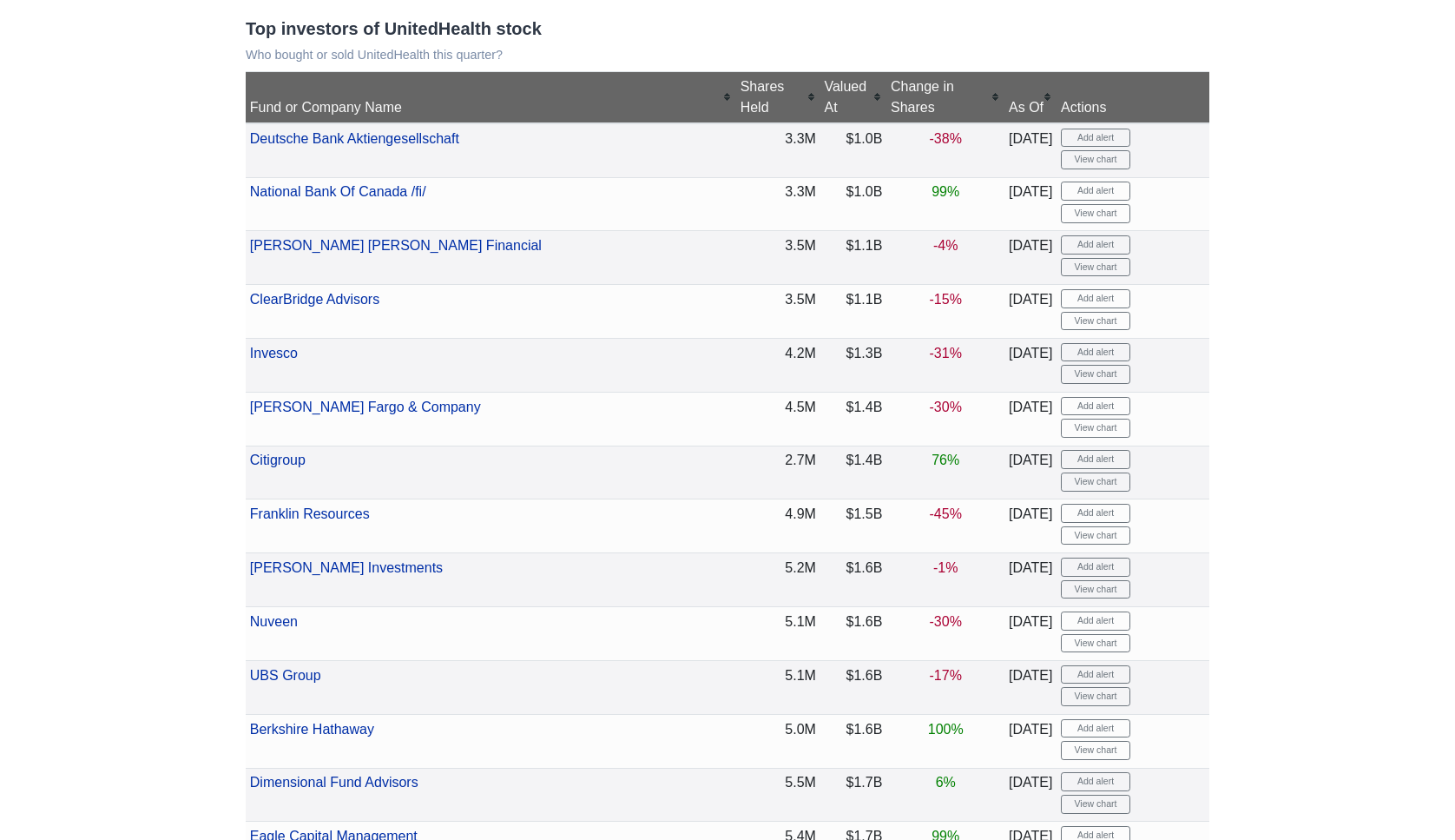
scroll to position [380, 0]
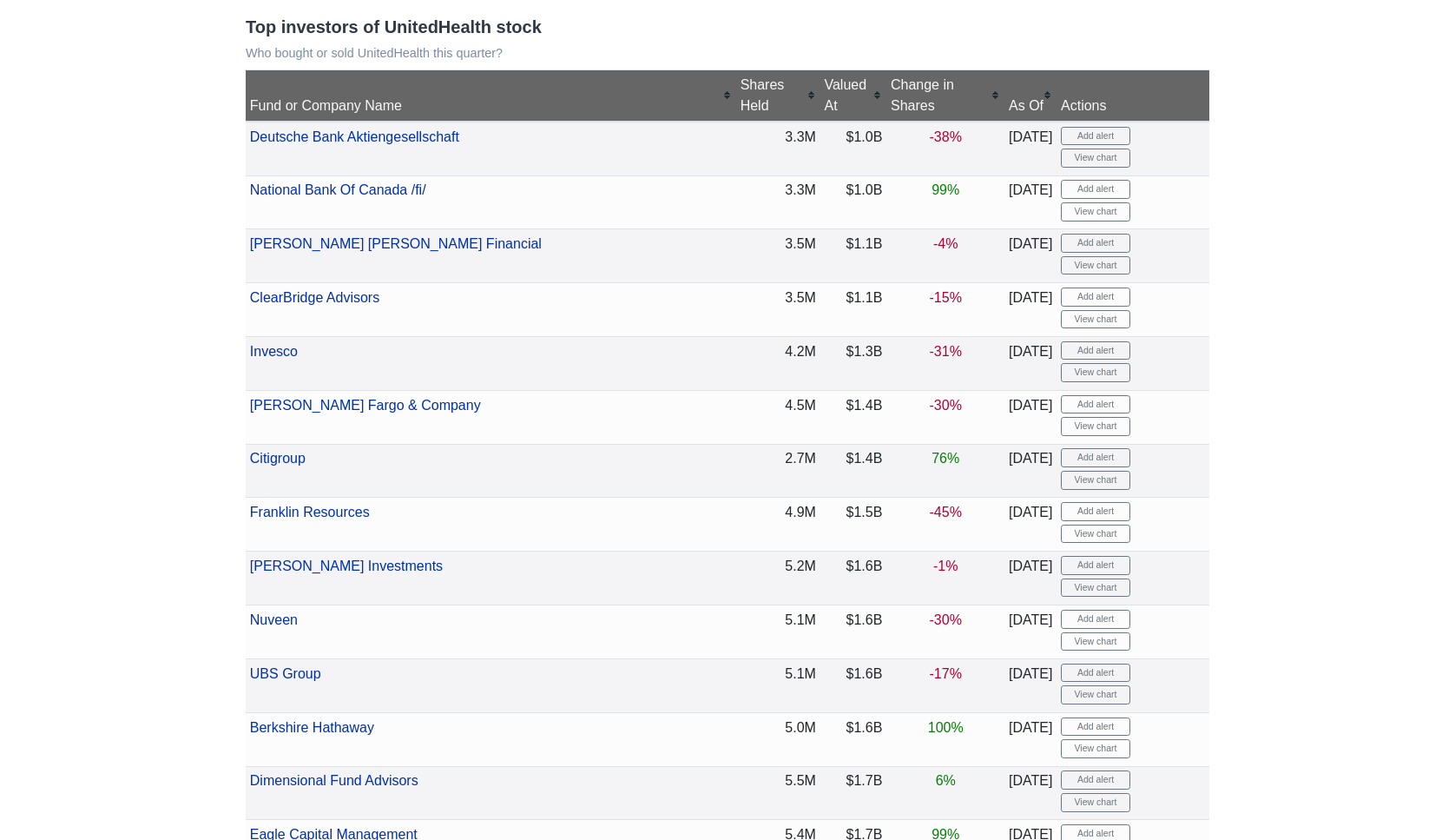
click at [1009, 96] on div "As Of" at bounding box center [1031, 106] width 44 height 21
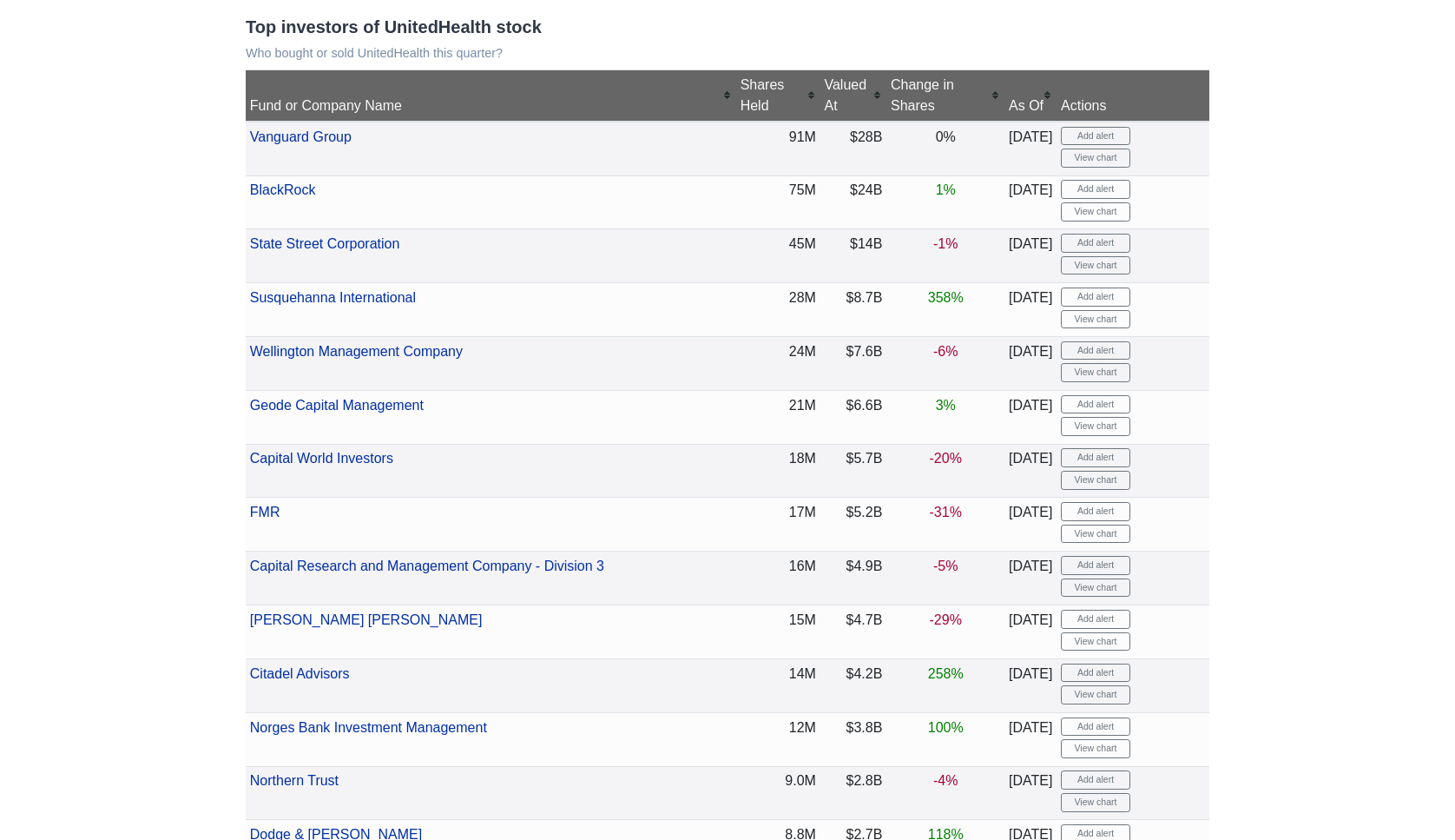
click at [1009, 96] on div "As Of" at bounding box center [1031, 106] width 44 height 21
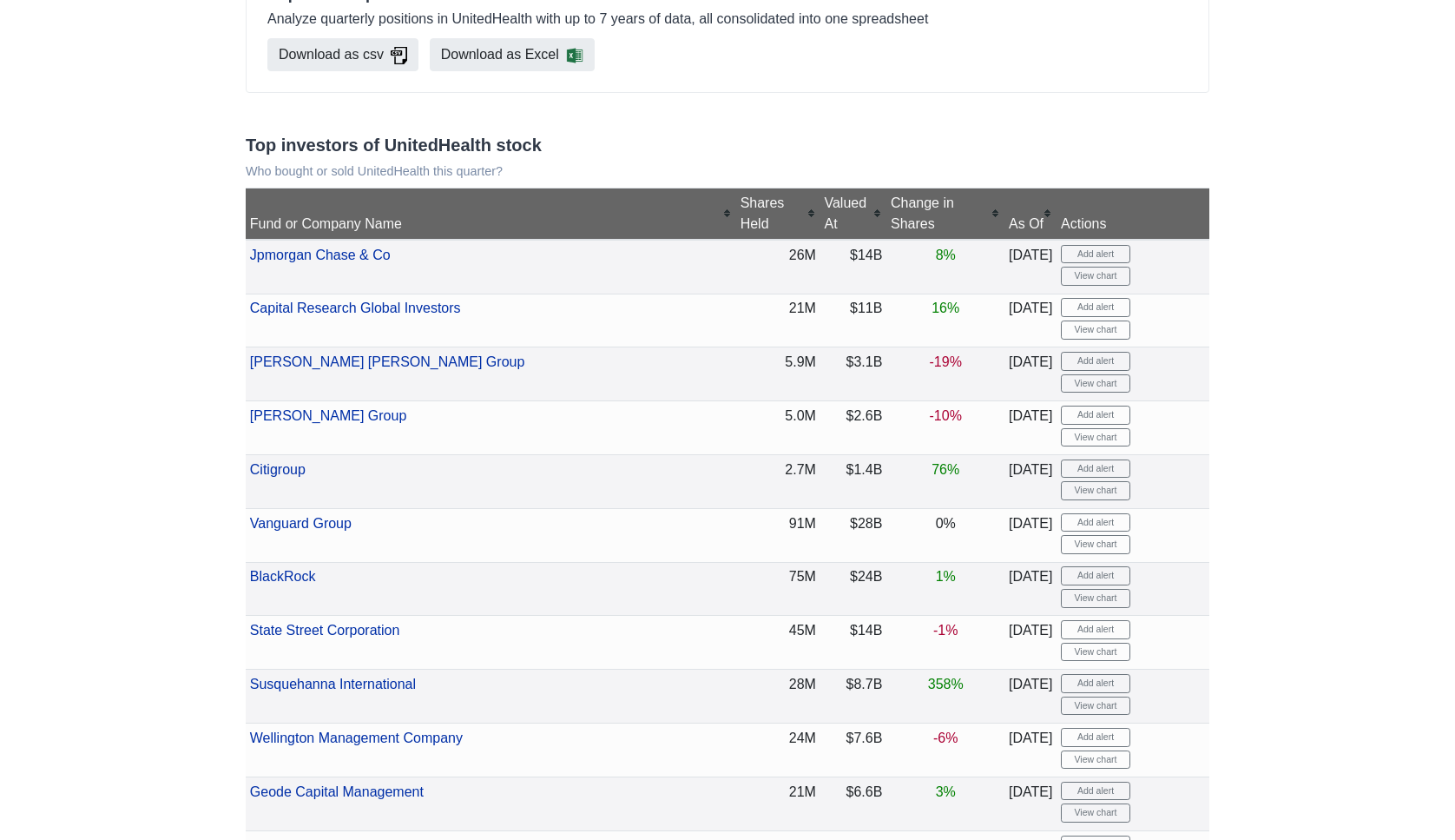
scroll to position [0, 0]
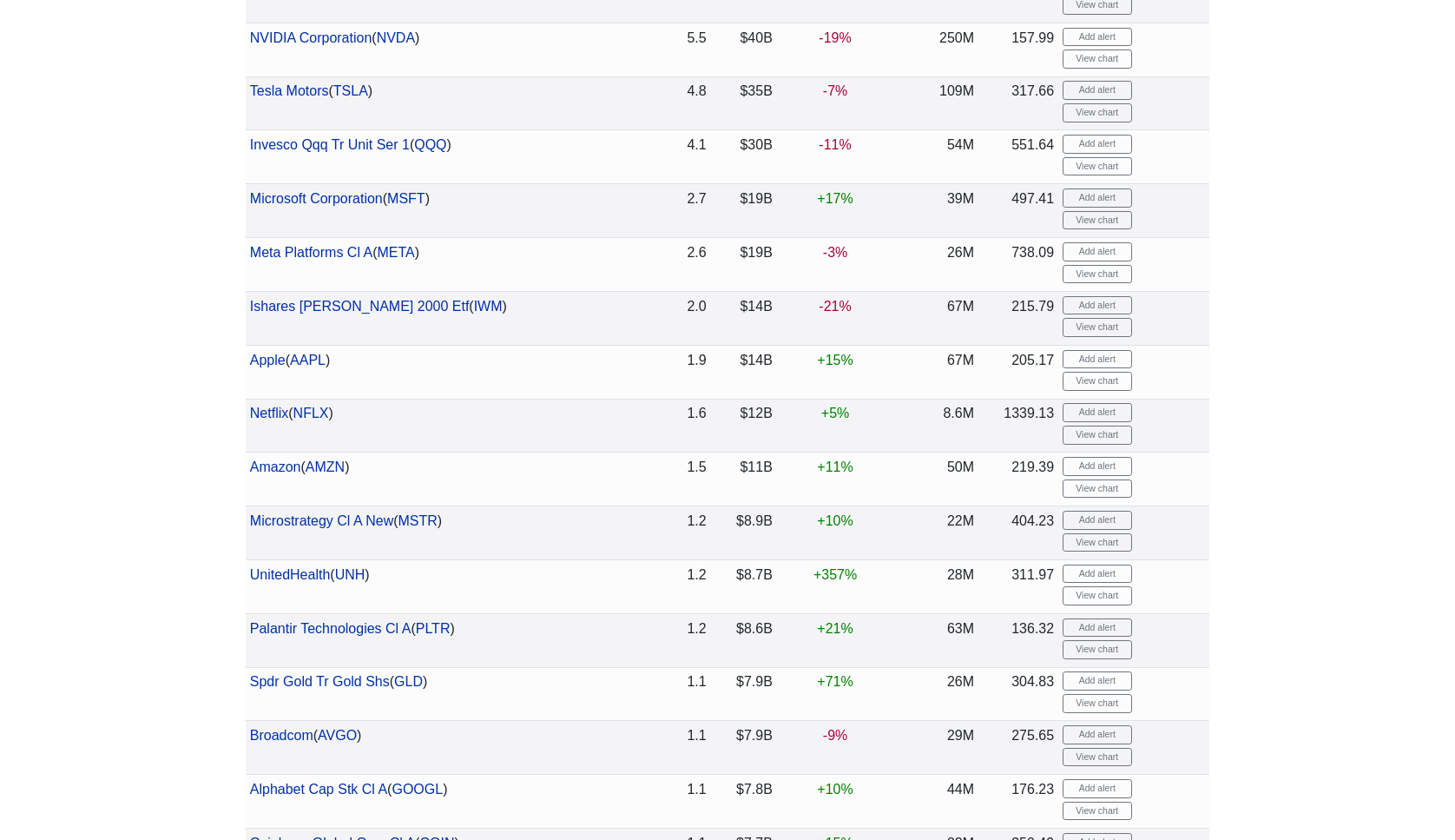
scroll to position [861, 0]
drag, startPoint x: 674, startPoint y: 572, endPoint x: 835, endPoint y: 574, distance: 161.0
click at [835, 574] on tr "UnitedHealth ( UNH ) 1.2 $8.7B +357% 28M 311.97 Add alert View chart" at bounding box center [727, 586] width 964 height 54
click at [886, 603] on td "+357%" at bounding box center [835, 586] width 117 height 54
click at [1101, 601] on link "View chart" at bounding box center [1097, 594] width 70 height 19
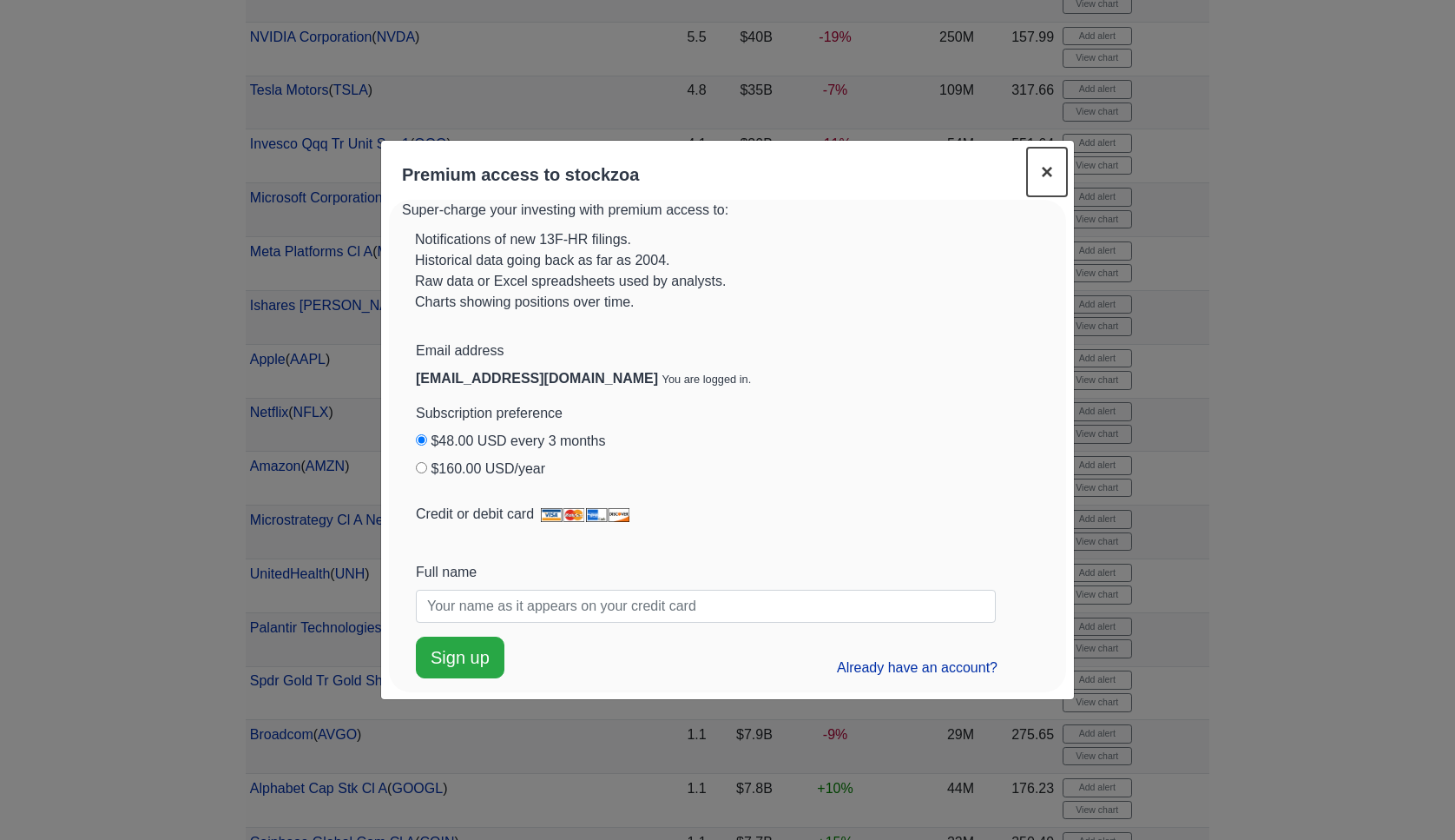
click at [1049, 166] on span "×" at bounding box center [1047, 171] width 13 height 23
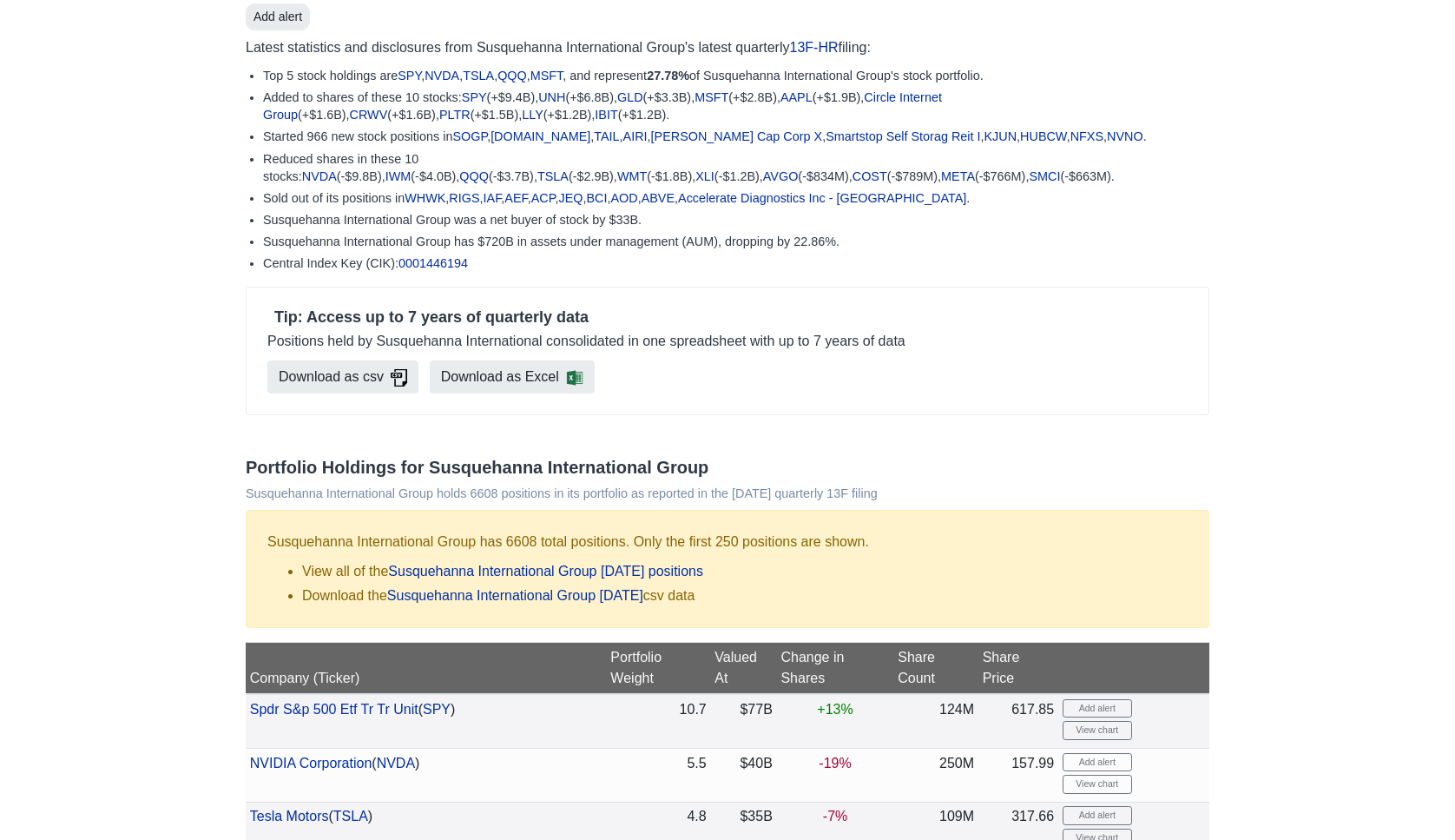
scroll to position [0, 0]
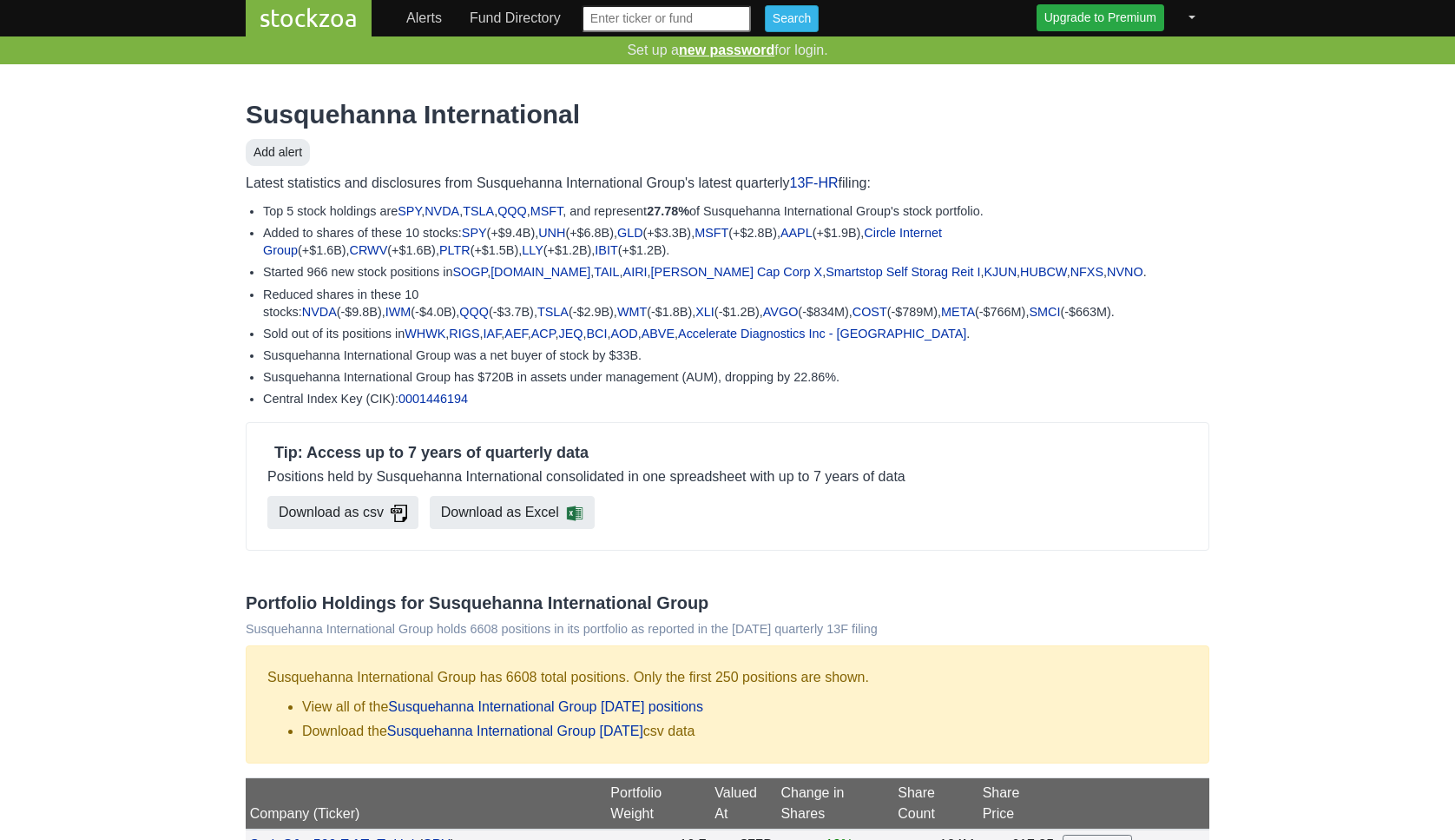
click at [645, 10] on input "text" at bounding box center [666, 18] width 169 height 27
click at [698, 26] on input "insm" at bounding box center [666, 18] width 169 height 27
type input "g"
type input "ttd"
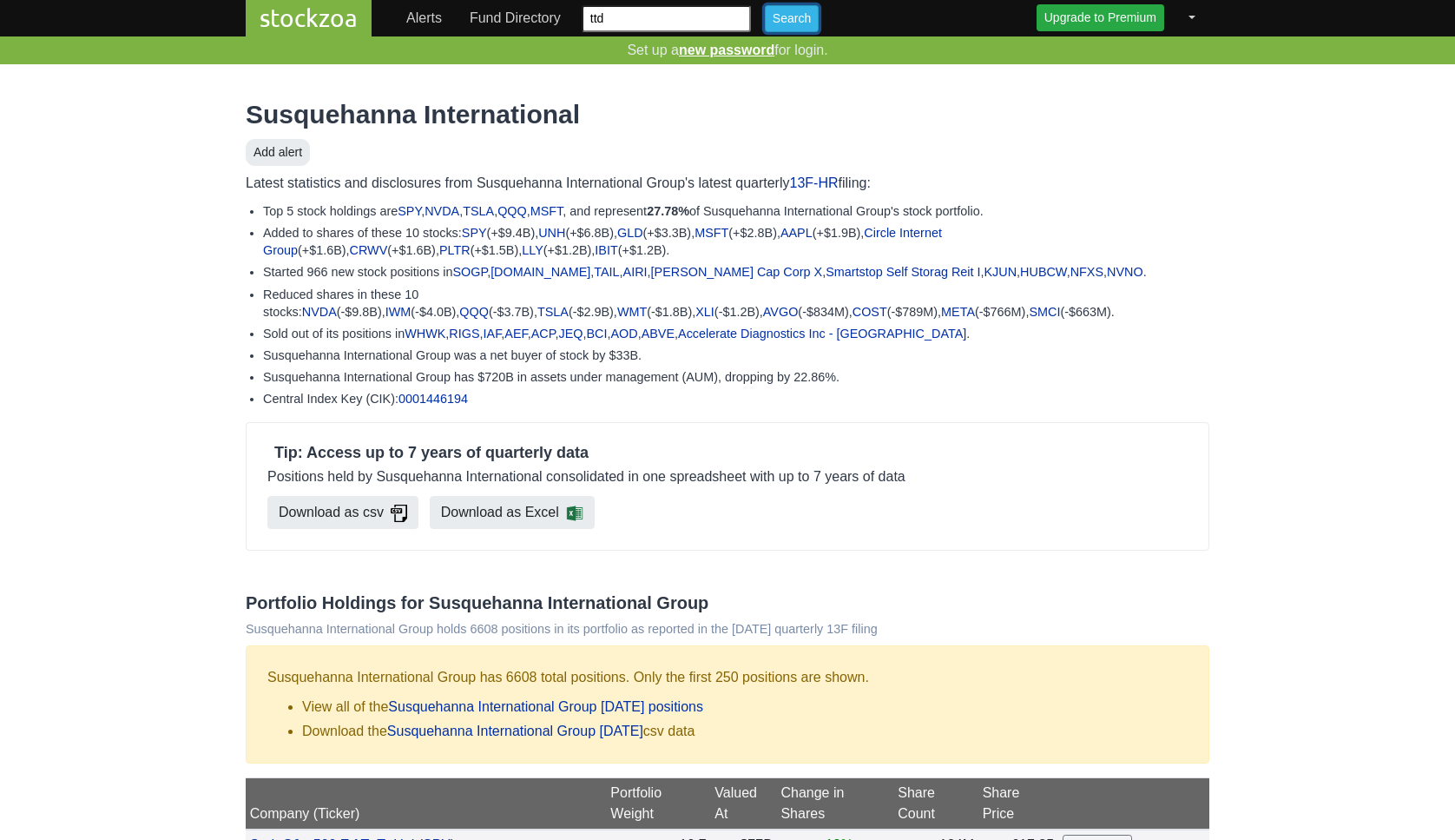
click at [790, 21] on input "Search" at bounding box center [792, 18] width 54 height 27
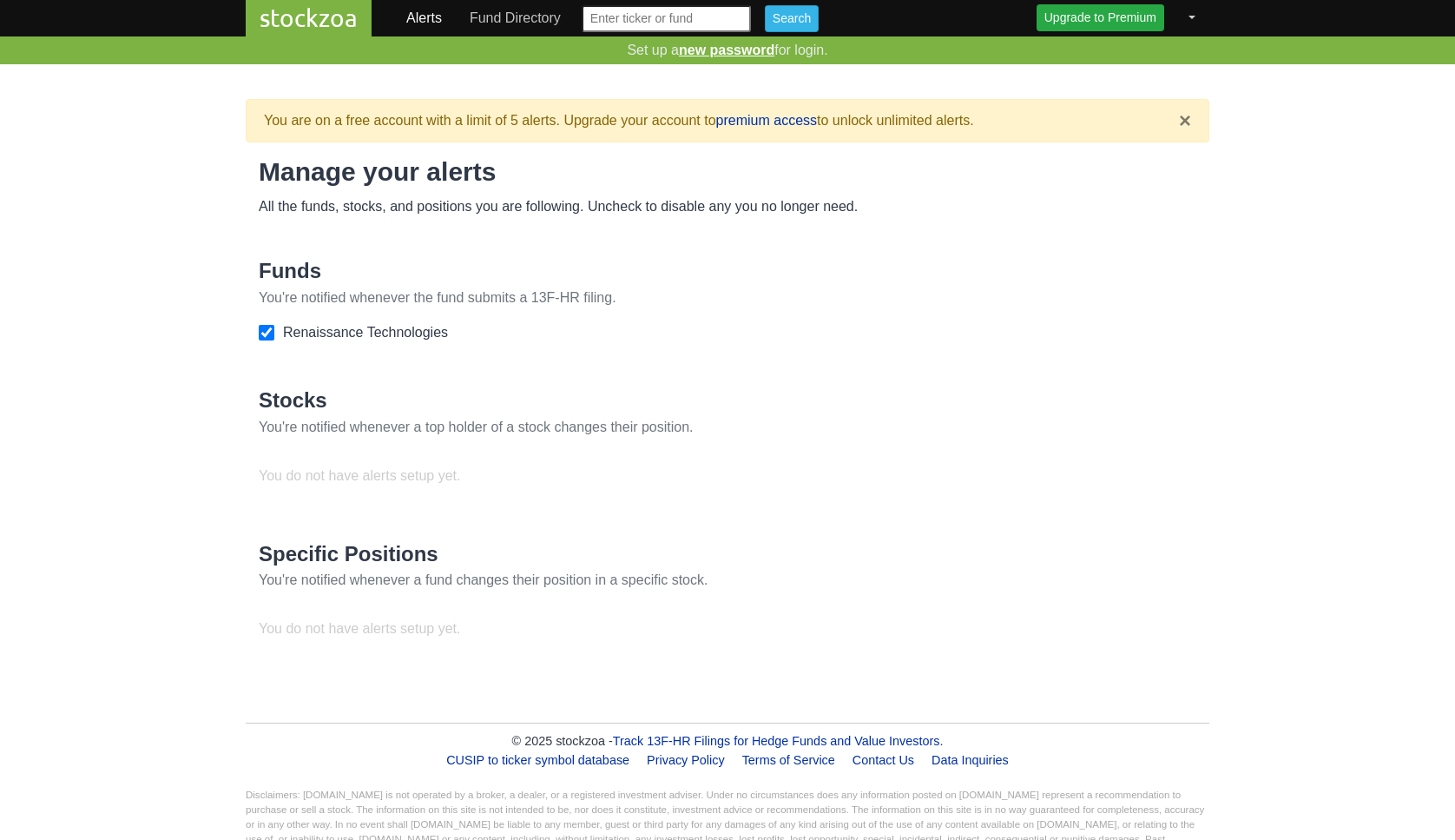
click at [509, 21] on link "Fund Directory" at bounding box center [515, 18] width 105 height 35
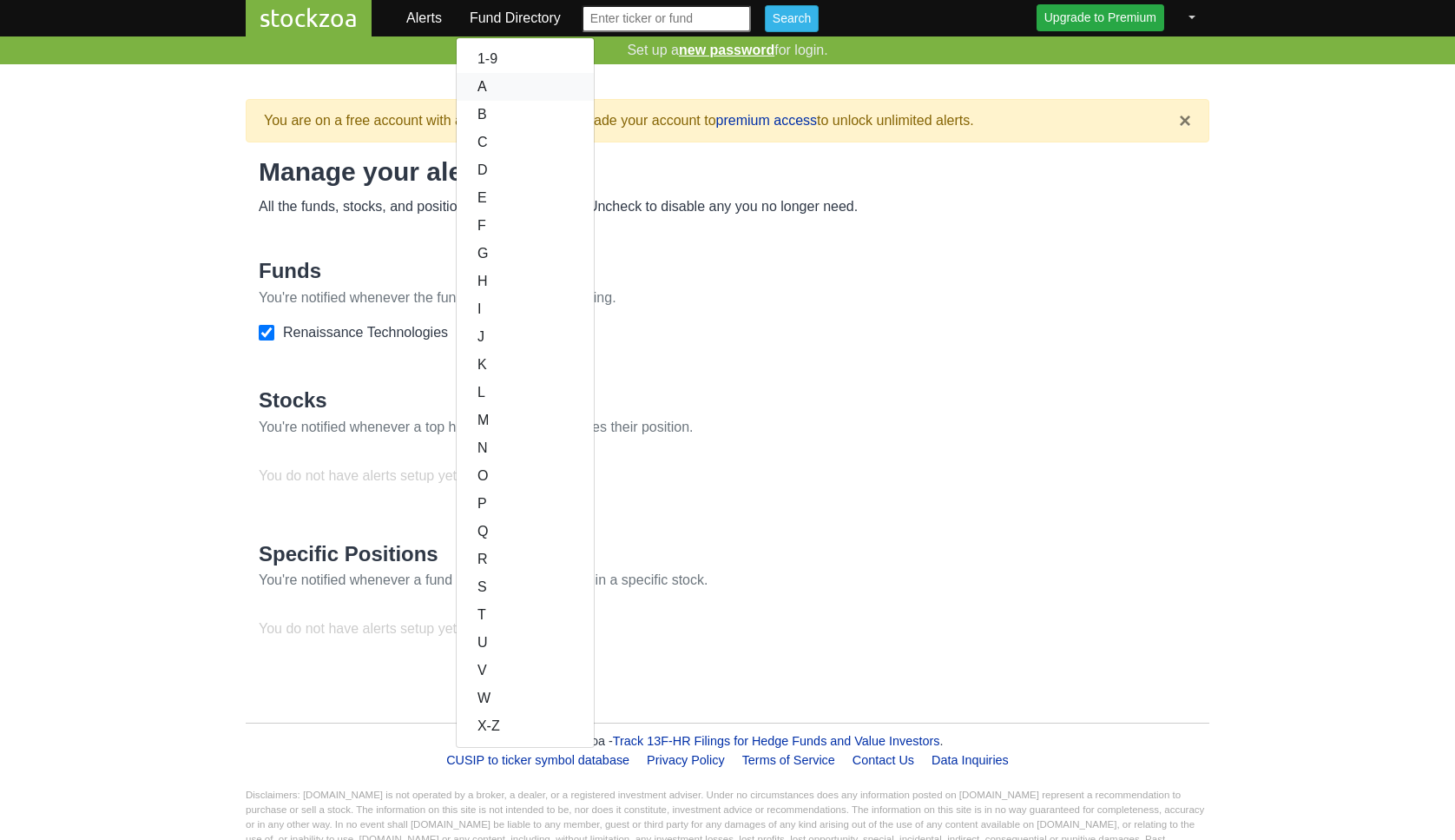
click at [489, 85] on link "A" at bounding box center [525, 86] width 137 height 28
